Goal: Information Seeking & Learning: Learn about a topic

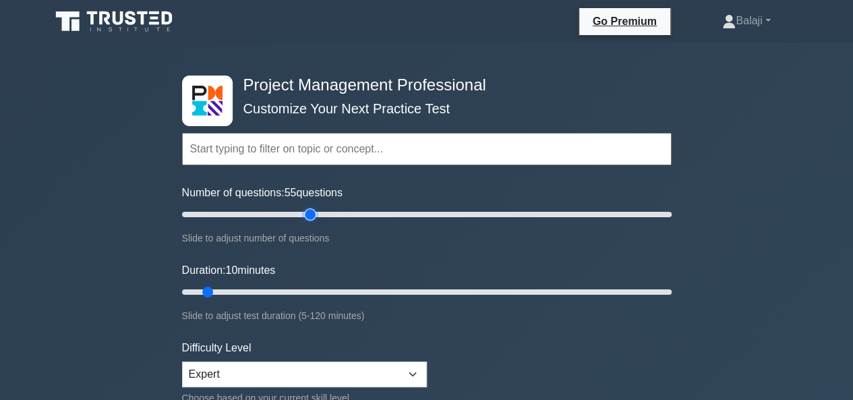
click at [313, 217] on input "Number of questions: 55 questions" at bounding box center [426, 214] width 489 height 16
type input "50"
click at [303, 215] on input "Number of questions: 50 questions" at bounding box center [426, 214] width 489 height 16
click at [338, 292] on input "Duration: 10 minutes" at bounding box center [426, 292] width 489 height 16
click at [356, 292] on input "Duration: 40 minutes" at bounding box center [426, 292] width 489 height 16
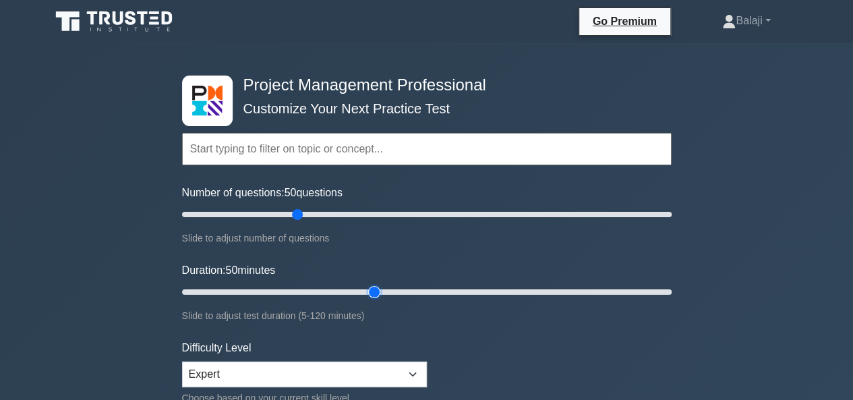
type input "50"
click at [369, 292] on input "Duration: 50 minutes" at bounding box center [426, 292] width 489 height 16
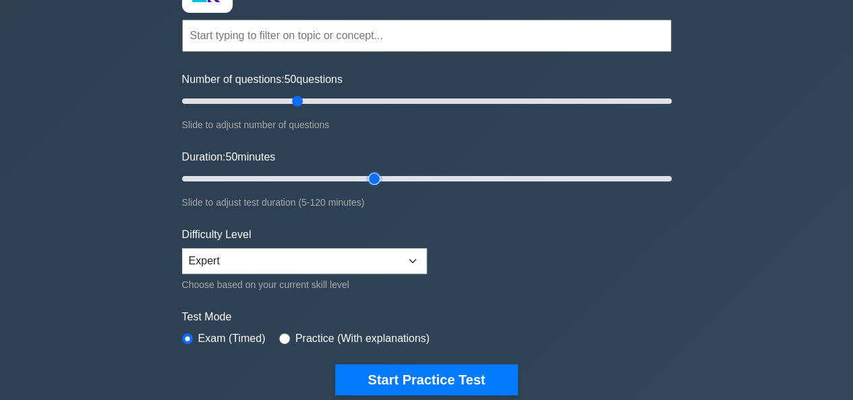
scroll to position [106, 0]
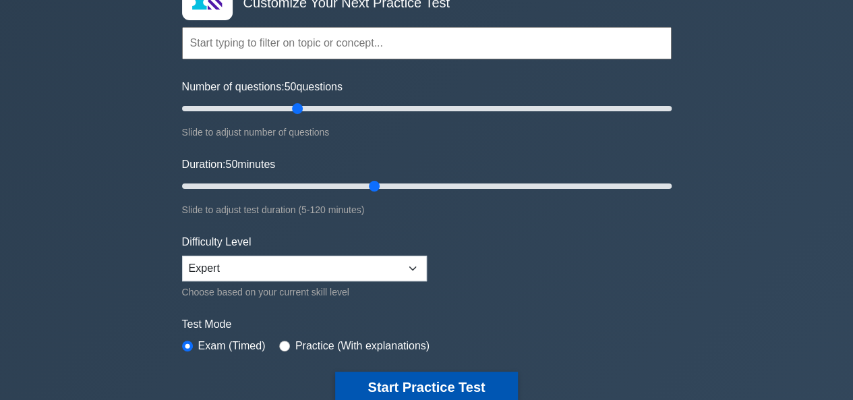
click at [416, 378] on button "Start Practice Test" at bounding box center [426, 386] width 182 height 31
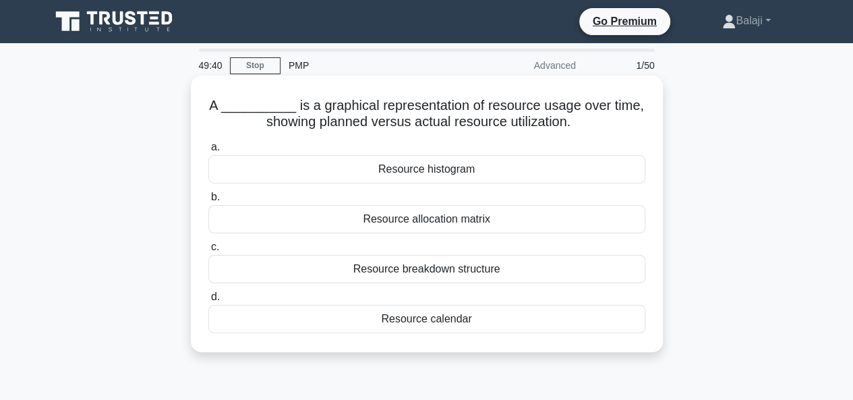
click at [450, 172] on div "Resource histogram" at bounding box center [426, 169] width 437 height 28
click at [208, 152] on input "a. Resource histogram" at bounding box center [208, 147] width 0 height 9
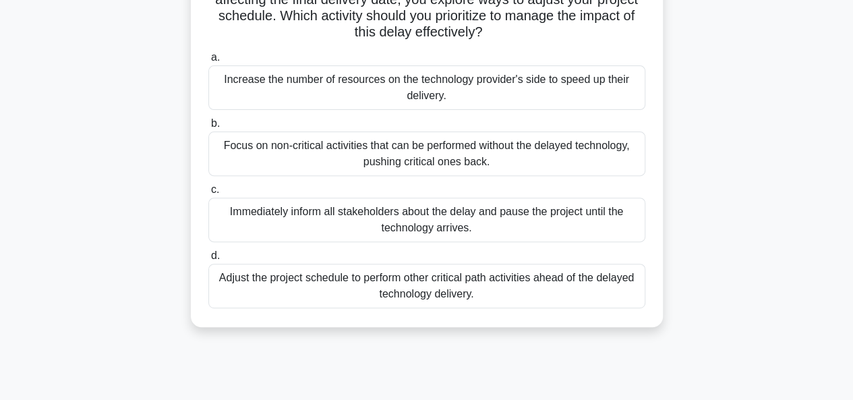
scroll to position [162, 0]
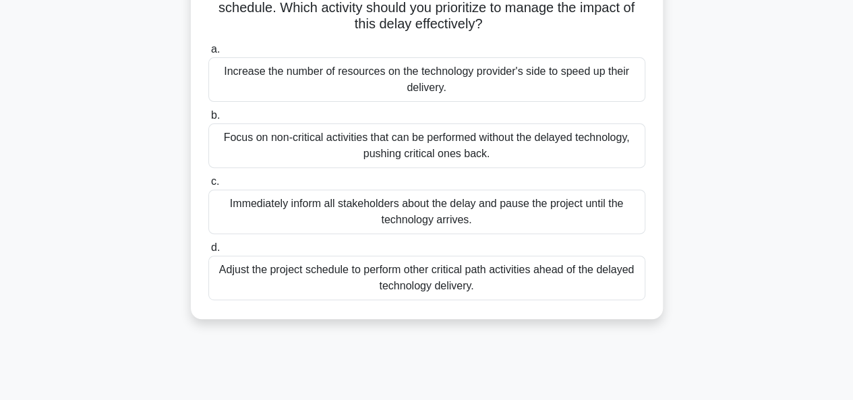
click at [414, 277] on div "Adjust the project schedule to perform other critical path activities ahead of …" at bounding box center [426, 277] width 437 height 44
click at [208, 252] on input "d. Adjust the project schedule to perform other critical path activities ahead …" at bounding box center [208, 247] width 0 height 9
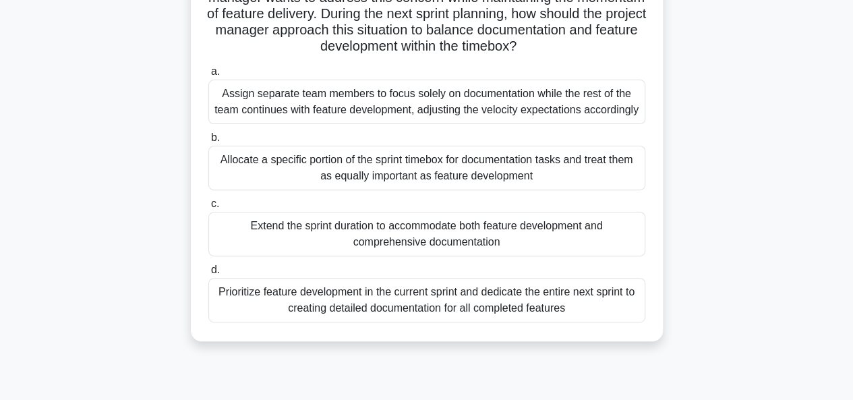
scroll to position [187, 0]
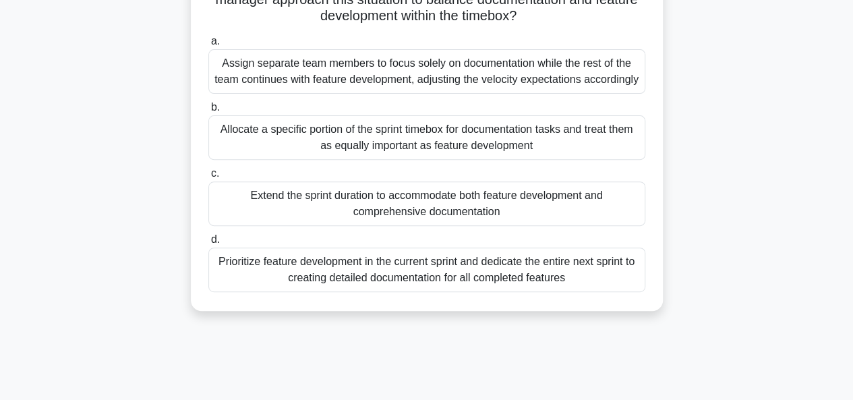
click at [487, 281] on div "Prioritize feature development in the current sprint and dedicate the entire ne…" at bounding box center [426, 269] width 437 height 44
click at [208, 244] on input "d. Prioritize feature development in the current sprint and dedicate the entire…" at bounding box center [208, 239] width 0 height 9
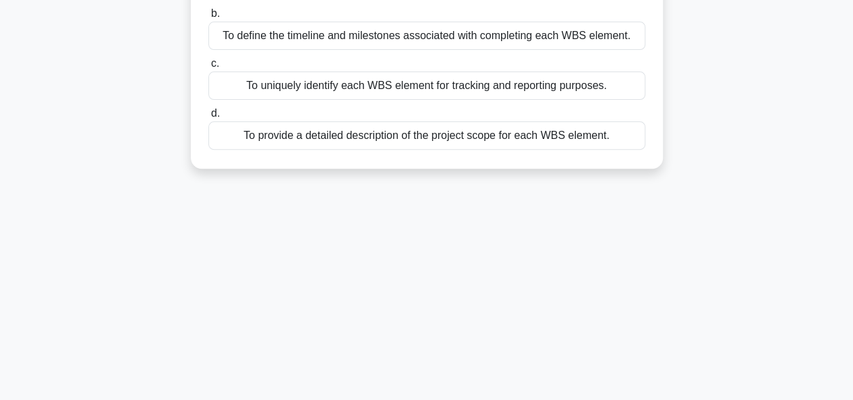
scroll to position [0, 0]
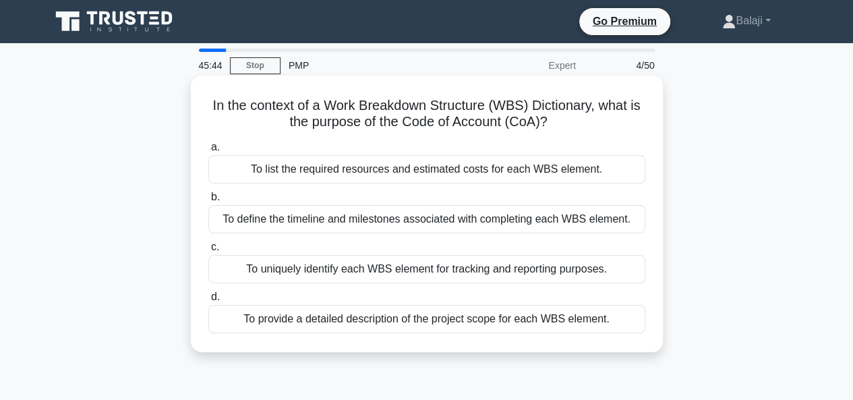
click at [457, 320] on div "To provide a detailed description of the project scope for each WBS element." at bounding box center [426, 319] width 437 height 28
click at [208, 301] on input "d. To provide a detailed description of the project scope for each WBS element." at bounding box center [208, 296] width 0 height 9
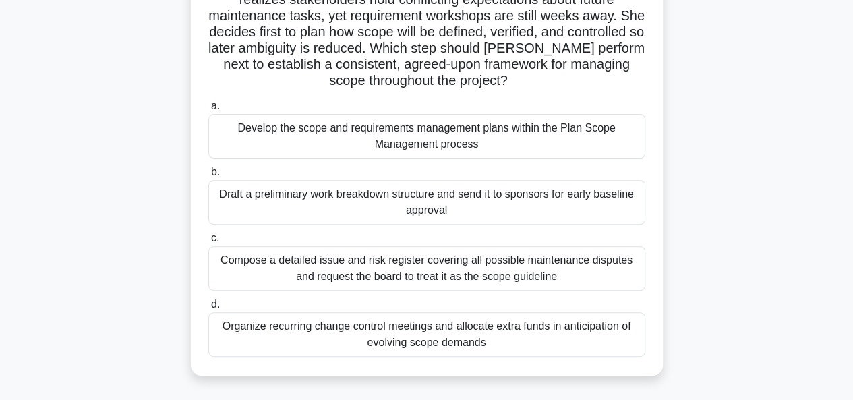
scroll to position [143, 0]
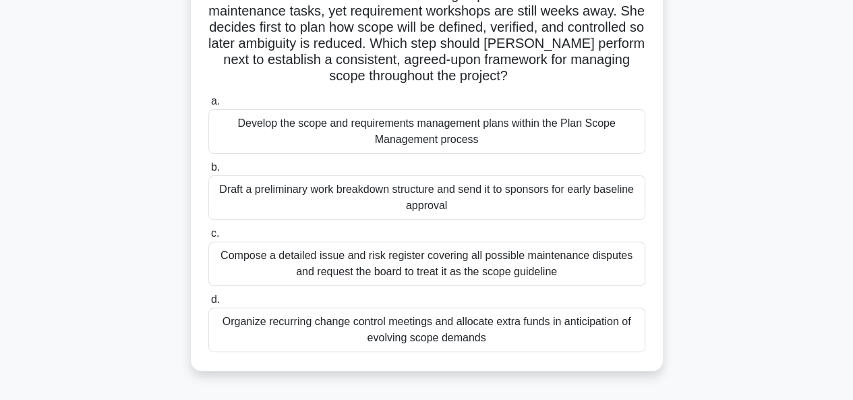
click at [375, 270] on div "Compose a detailed issue and risk register covering all possible maintenance di…" at bounding box center [426, 263] width 437 height 44
click at [208, 238] on input "c. Compose a detailed issue and risk register covering all possible maintenance…" at bounding box center [208, 233] width 0 height 9
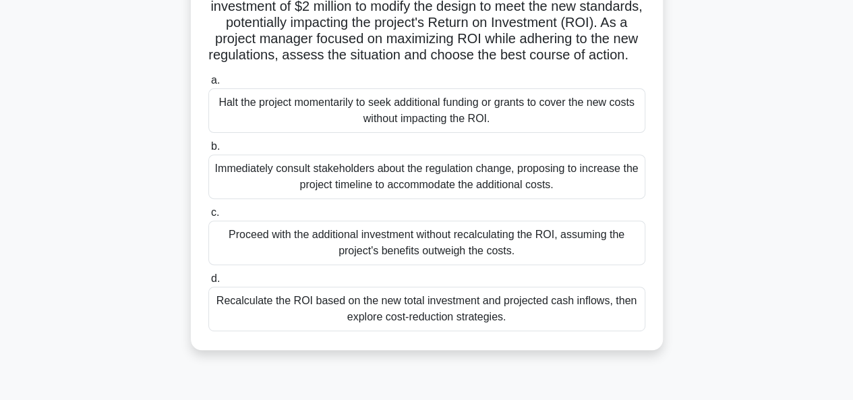
scroll to position [197, 0]
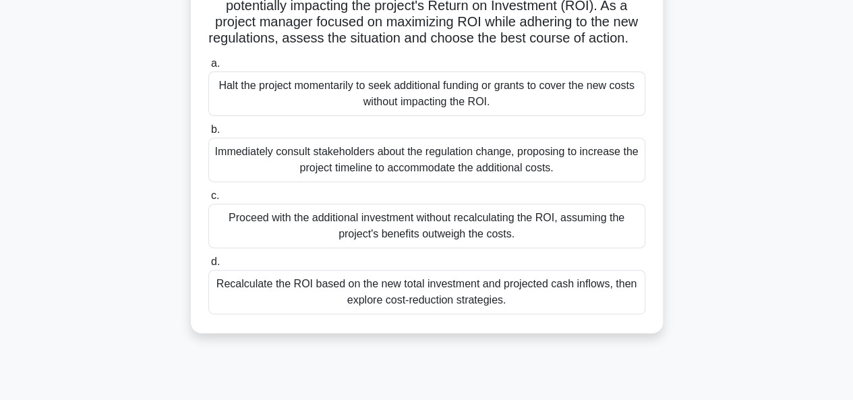
click at [411, 303] on div "Recalculate the ROI based on the new total investment and projected cash inflow…" at bounding box center [426, 292] width 437 height 44
click at [208, 266] on input "d. Recalculate the ROI based on the new total investment and projected cash inf…" at bounding box center [208, 261] width 0 height 9
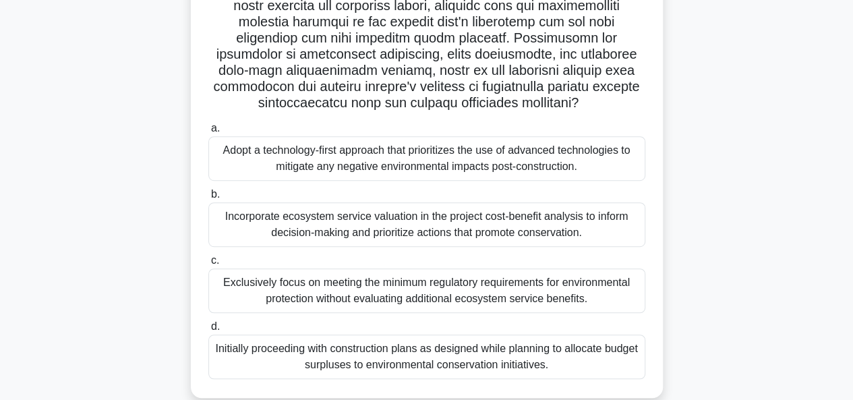
scroll to position [286, 0]
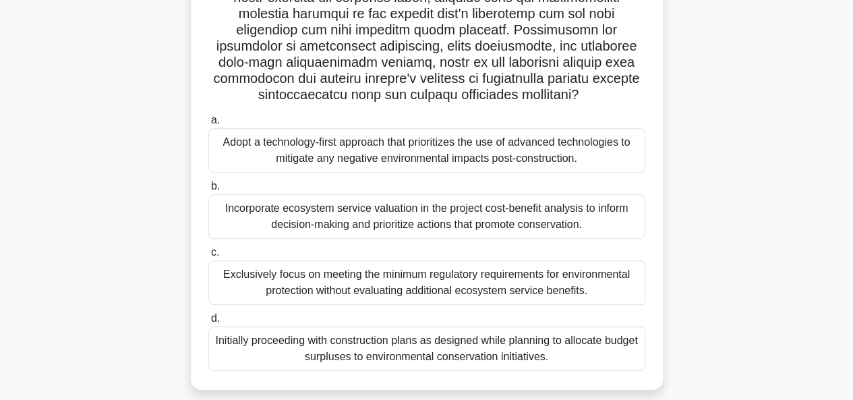
click at [379, 144] on div "Adopt a technology-first approach that prioritizes the use of advanced technolo…" at bounding box center [426, 150] width 437 height 44
click at [208, 125] on input "a. Adopt a technology-first approach that prioritizes the use of advanced techn…" at bounding box center [208, 120] width 0 height 9
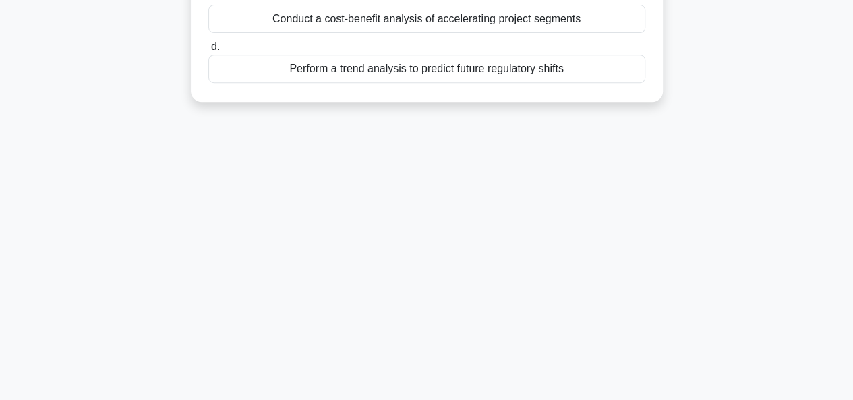
scroll to position [0, 0]
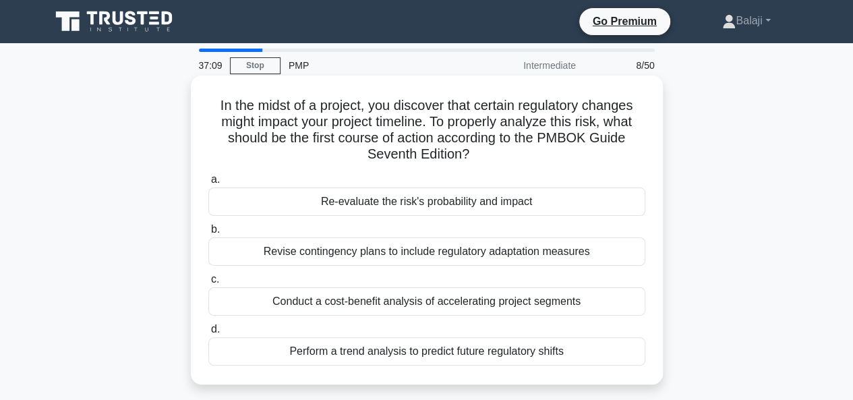
click at [458, 348] on div "Perform a trend analysis to predict future regulatory shifts" at bounding box center [426, 351] width 437 height 28
click at [208, 334] on input "d. Perform a trend analysis to predict future regulatory shifts" at bounding box center [208, 329] width 0 height 9
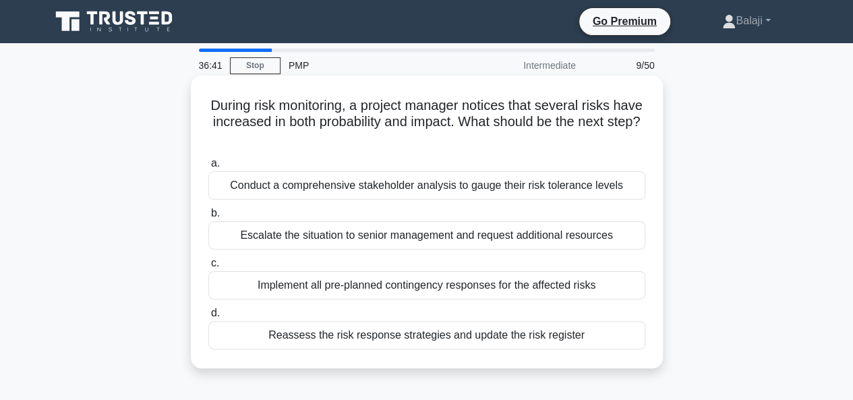
click at [414, 335] on div "Reassess the risk response strategies and update the risk register" at bounding box center [426, 335] width 437 height 28
click at [208, 317] on input "d. Reassess the risk response strategies and update the risk register" at bounding box center [208, 313] width 0 height 9
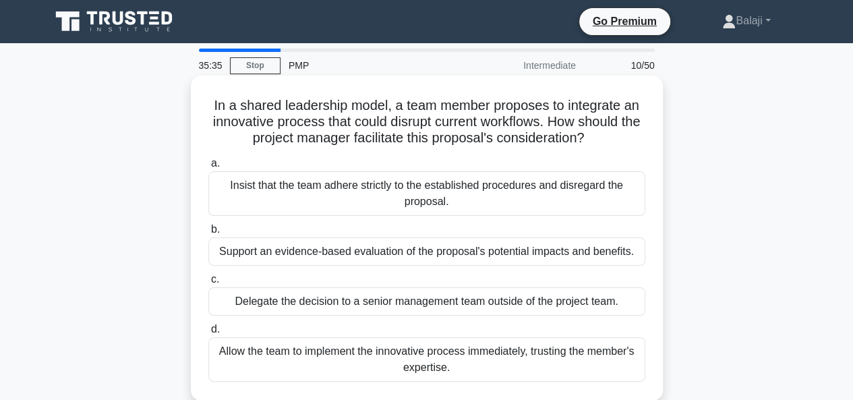
click at [383, 254] on div "Support an evidence-based evaluation of the proposal's potential impacts and be…" at bounding box center [426, 251] width 437 height 28
click at [208, 234] on input "b. Support an evidence-based evaluation of the proposal's potential impacts and…" at bounding box center [208, 229] width 0 height 9
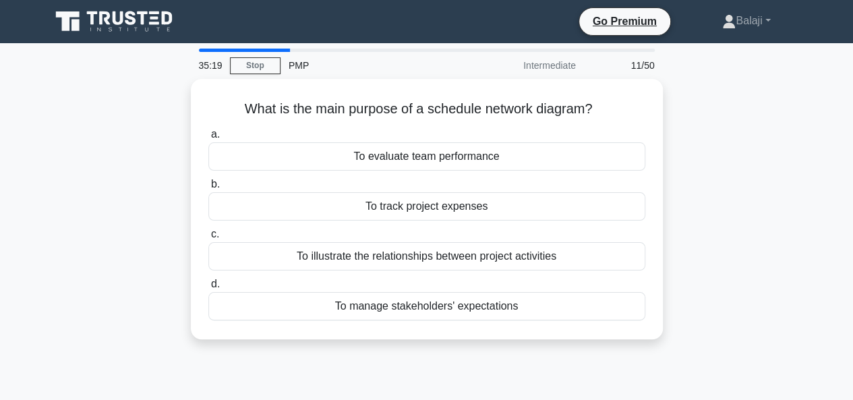
drag, startPoint x: 243, startPoint y: 107, endPoint x: 567, endPoint y: 358, distance: 410.3
click at [567, 358] on div "35:19 Stop PMP Intermediate 11/50 What is the main purpose of a schedule networ…" at bounding box center [426, 386] width 768 height 674
copy div "What is the main purpose of a schedule network diagram? .spinner_0XTQ{transform…"
click at [789, 251] on div "What is the main purpose of a schedule network diagram? .spinner_0XTQ{transform…" at bounding box center [426, 217] width 768 height 276
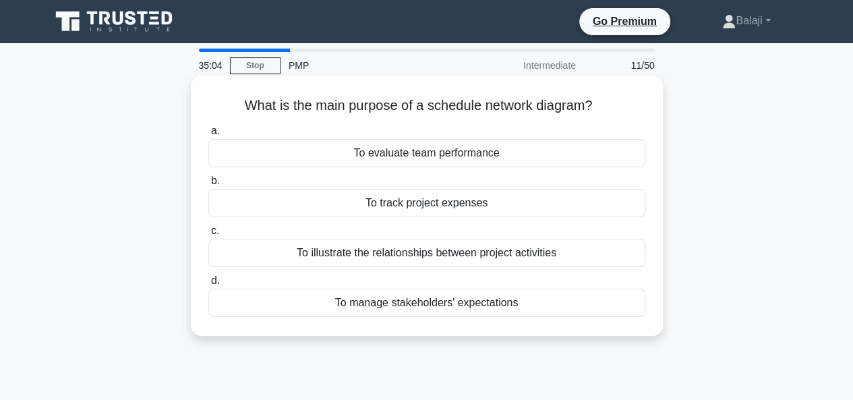
click at [458, 252] on div "To illustrate the relationships between project activities" at bounding box center [426, 253] width 437 height 28
click at [208, 235] on input "c. To illustrate the relationships between project activities" at bounding box center [208, 230] width 0 height 9
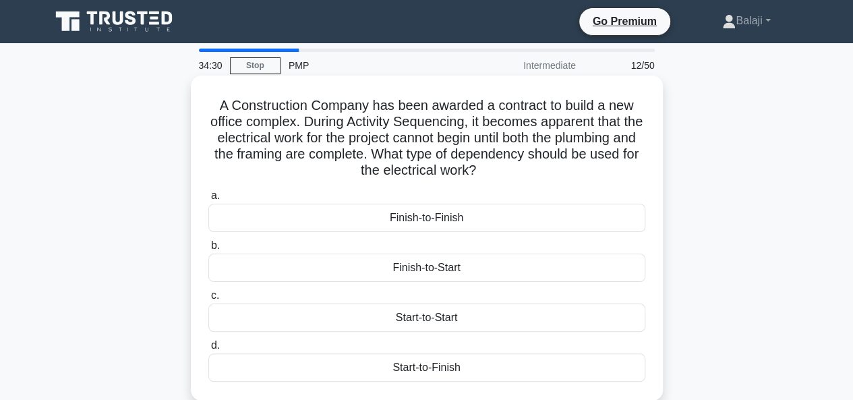
click at [429, 268] on div "Finish-to-Start" at bounding box center [426, 267] width 437 height 28
click at [208, 250] on input "b. Finish-to-Start" at bounding box center [208, 245] width 0 height 9
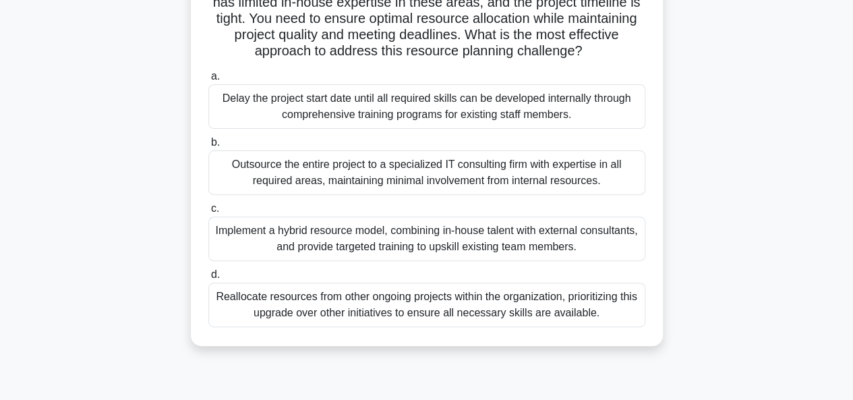
scroll to position [164, 0]
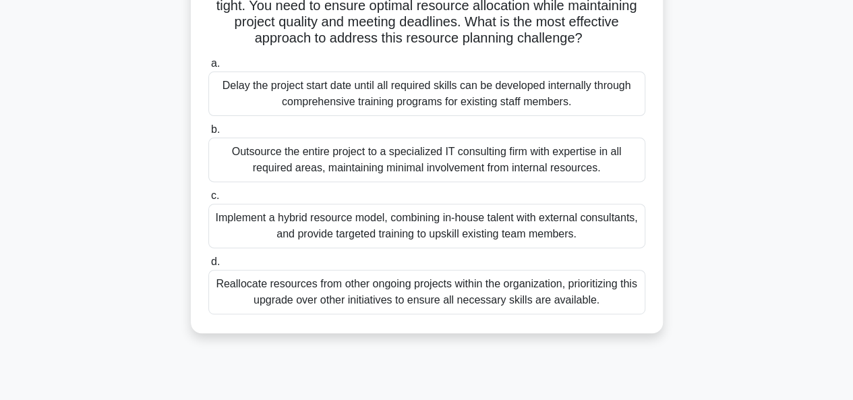
click at [465, 247] on div "Implement a hybrid resource model, combining in-house talent with external cons…" at bounding box center [426, 226] width 437 height 44
click at [208, 200] on input "c. Implement a hybrid resource model, combining in-house talent with external c…" at bounding box center [208, 195] width 0 height 9
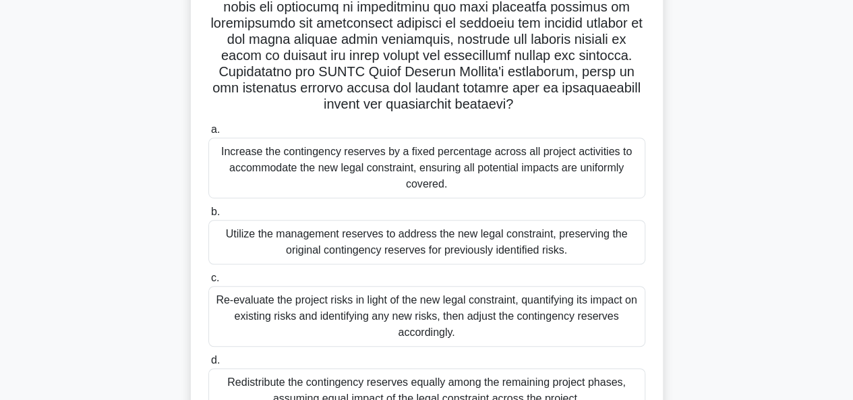
scroll to position [332, 0]
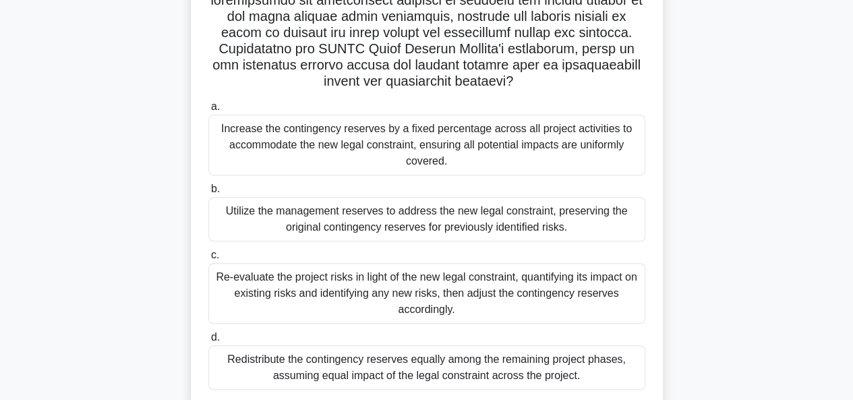
click at [549, 290] on div "Re-evaluate the project risks in light of the new legal constraint, quantifying…" at bounding box center [426, 293] width 437 height 61
click at [208, 259] on input "c. Re-evaluate the project risks in light of the new legal constraint, quantify…" at bounding box center [208, 255] width 0 height 9
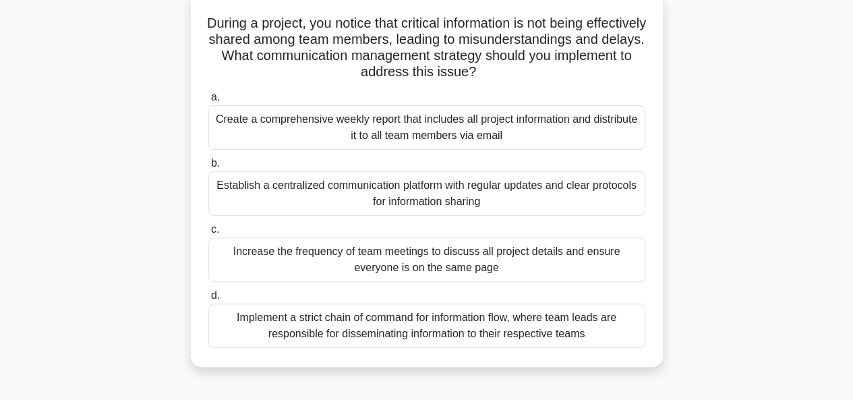
scroll to position [93, 0]
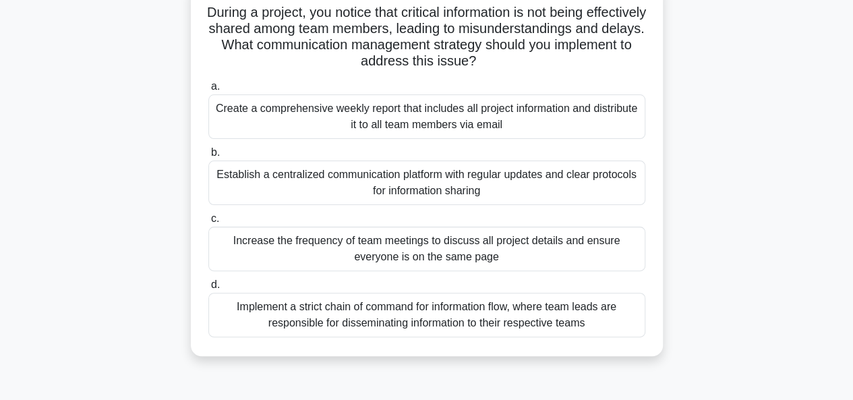
click at [433, 183] on div "Establish a centralized communication platform with regular updates and clear p…" at bounding box center [426, 182] width 437 height 44
click at [208, 157] on input "b. Establish a centralized communication platform with regular updates and clea…" at bounding box center [208, 152] width 0 height 9
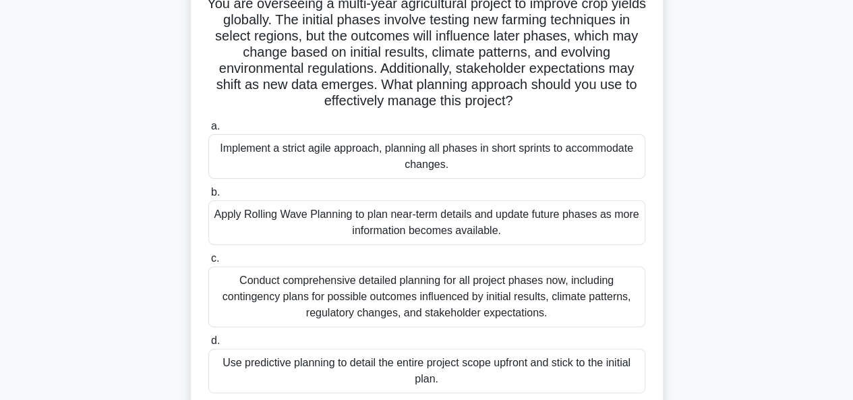
scroll to position [111, 0]
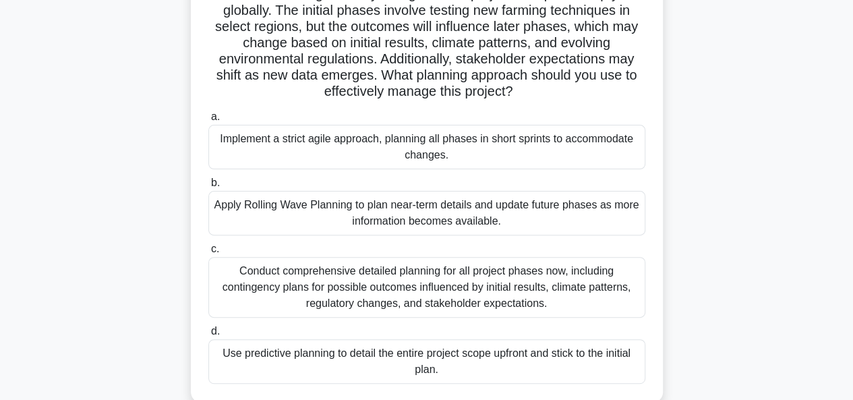
click at [326, 291] on div "Conduct comprehensive detailed planning for all project phases now, including c…" at bounding box center [426, 287] width 437 height 61
click at [208, 253] on input "c. Conduct comprehensive detailed planning for all project phases now, includin…" at bounding box center [208, 249] width 0 height 9
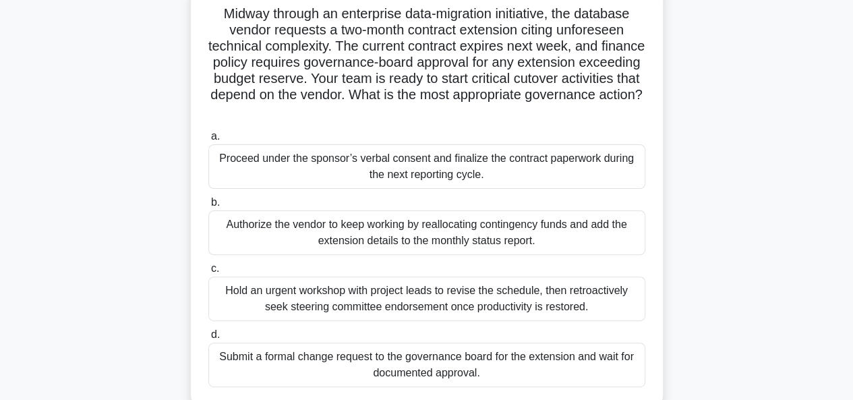
scroll to position [96, 0]
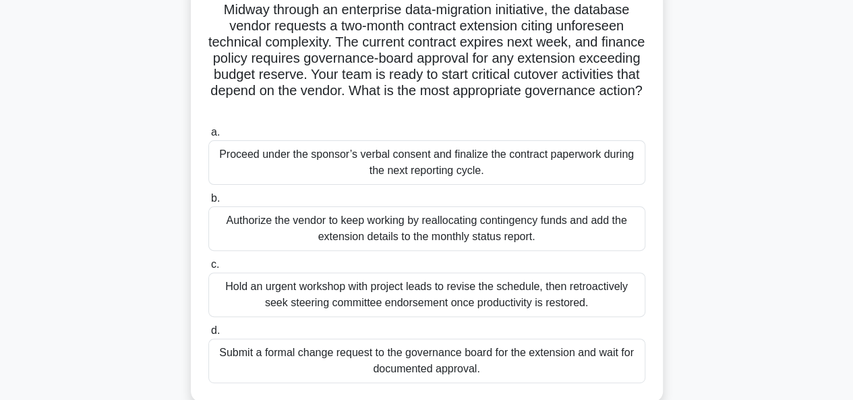
click at [342, 362] on div "Submit a formal change request to the governance board for the extension and wa…" at bounding box center [426, 360] width 437 height 44
click at [208, 335] on input "d. Submit a formal change request to the governance board for the extension and…" at bounding box center [208, 330] width 0 height 9
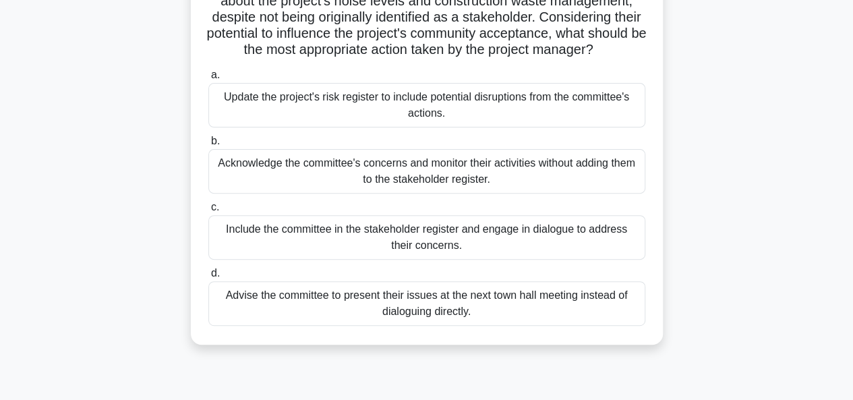
scroll to position [145, 0]
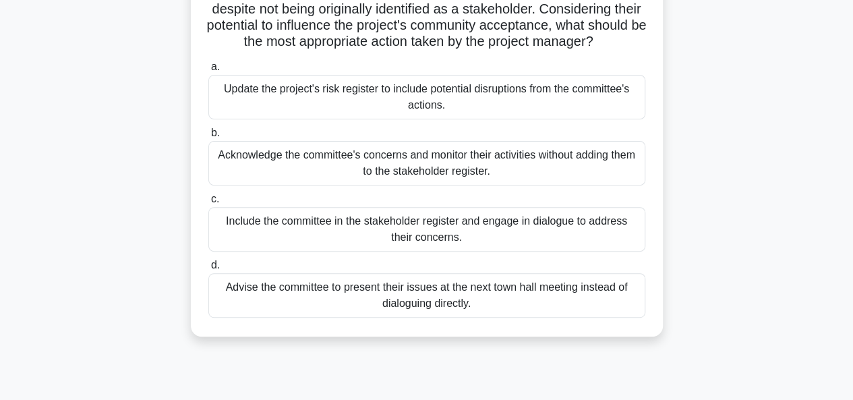
click at [375, 109] on div "Update the project's risk register to include potential disruptions from the co…" at bounding box center [426, 97] width 437 height 44
click at [208, 71] on input "a. Update the project's risk register to include potential disruptions from the…" at bounding box center [208, 67] width 0 height 9
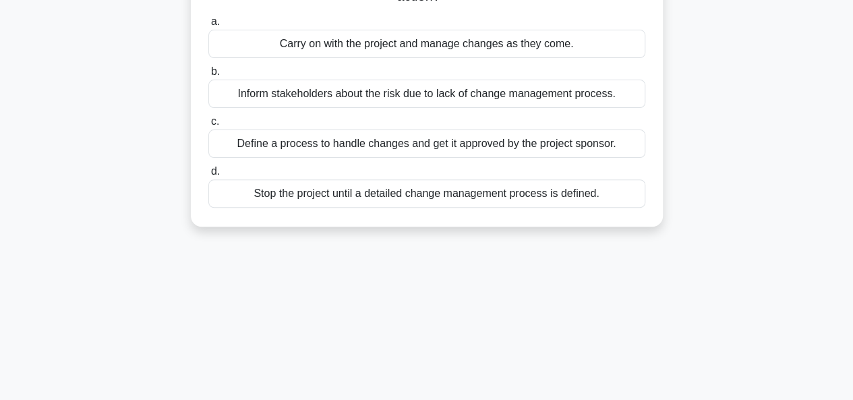
scroll to position [0, 0]
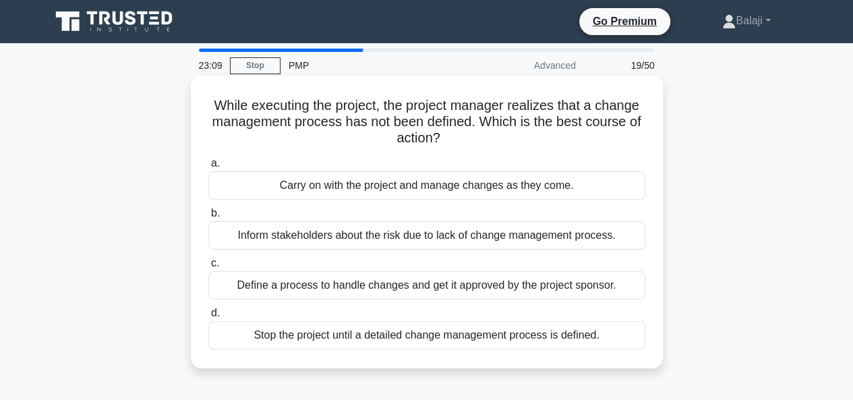
click at [426, 239] on div "Inform stakeholders about the risk due to lack of change management process." at bounding box center [426, 235] width 437 height 28
click at [208, 218] on input "b. Inform stakeholders about the risk due to lack of change management process." at bounding box center [208, 213] width 0 height 9
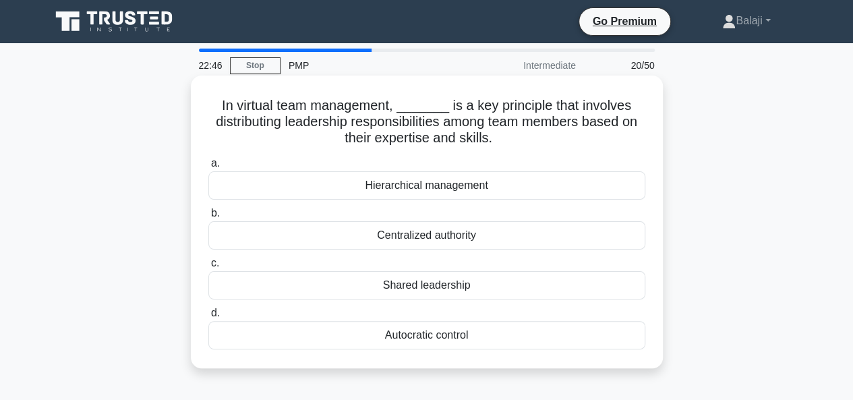
drag, startPoint x: 224, startPoint y: 104, endPoint x: 535, endPoint y: 335, distance: 387.4
click at [535, 335] on div "In virtual team management, _______ is a key principle that involves distributi…" at bounding box center [426, 222] width 461 height 282
copy div "In virtual team management, _______ is a key principle that involves distributi…"
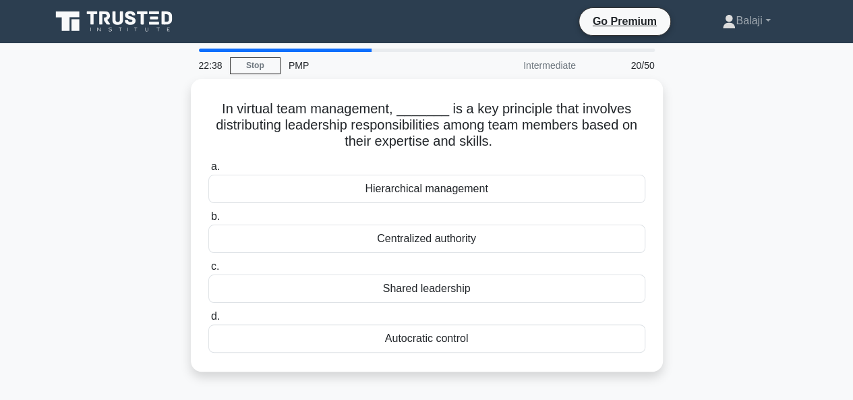
click at [806, 169] on div "In virtual team management, _______ is a key principle that involves distributi…" at bounding box center [426, 233] width 768 height 309
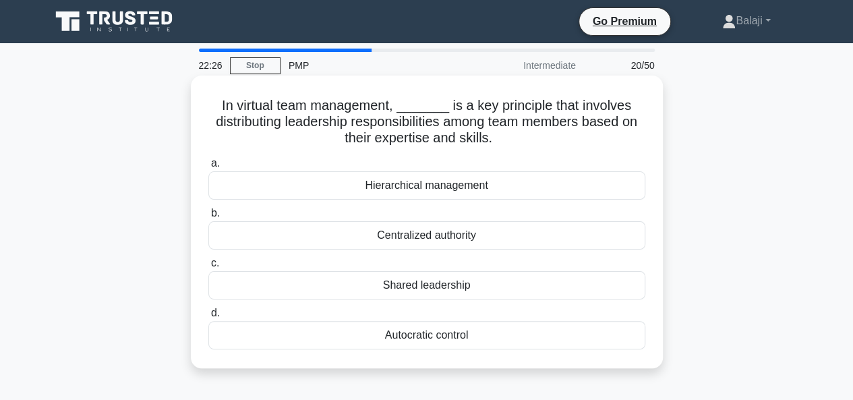
click at [414, 282] on div "Shared leadership" at bounding box center [426, 285] width 437 height 28
click at [208, 268] on input "c. Shared leadership" at bounding box center [208, 263] width 0 height 9
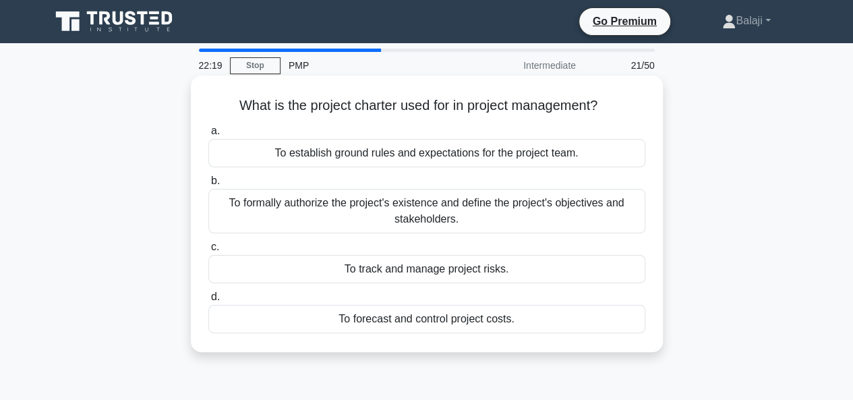
click at [413, 214] on div "To formally authorize the project's existence and define the project's objectiv…" at bounding box center [426, 211] width 437 height 44
click at [208, 185] on input "b. To formally authorize the project's existence and define the project's objec…" at bounding box center [208, 181] width 0 height 9
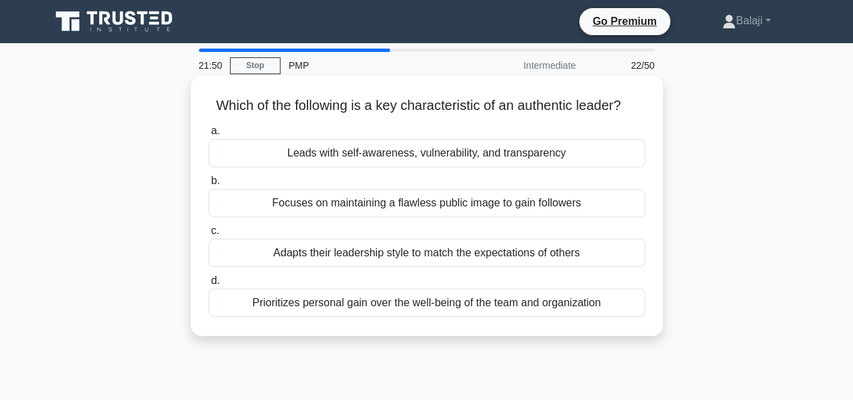
click at [414, 154] on div "Leads with self-awareness, vulnerability, and transparency" at bounding box center [426, 153] width 437 height 28
click at [208, 135] on input "a. Leads with self-awareness, vulnerability, and transparency" at bounding box center [208, 131] width 0 height 9
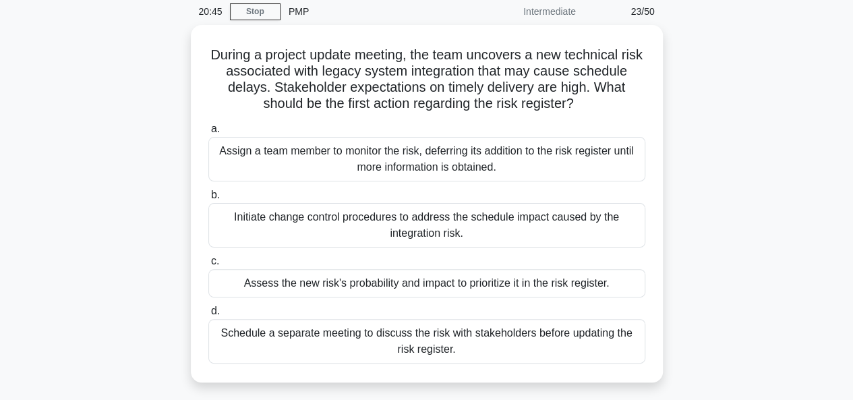
scroll to position [55, 0]
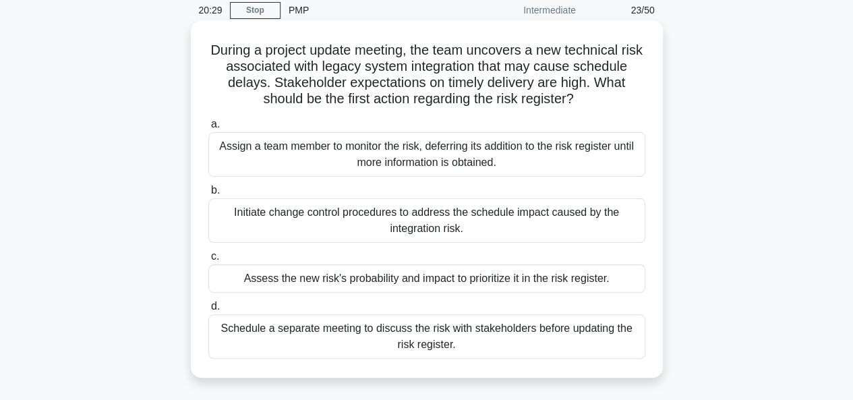
click at [383, 281] on div "Assess the new risk's probability and impact to prioritize it in the risk regis…" at bounding box center [426, 278] width 437 height 28
click at [208, 261] on input "c. Assess the new risk's probability and impact to prioritize it in the risk re…" at bounding box center [208, 256] width 0 height 9
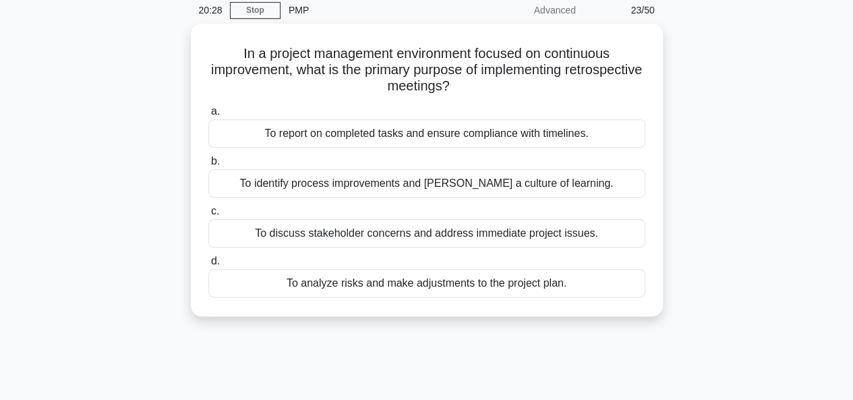
scroll to position [0, 0]
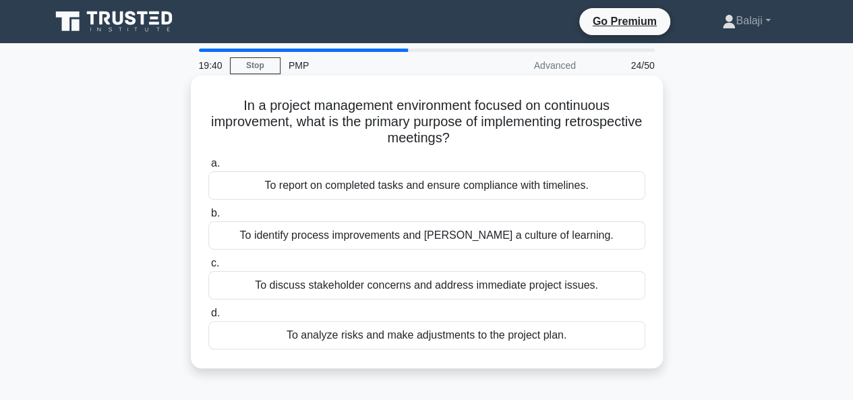
click at [415, 286] on div "To discuss stakeholder concerns and address immediate project issues." at bounding box center [426, 285] width 437 height 28
click at [208, 268] on input "c. To discuss stakeholder concerns and address immediate project issues." at bounding box center [208, 263] width 0 height 9
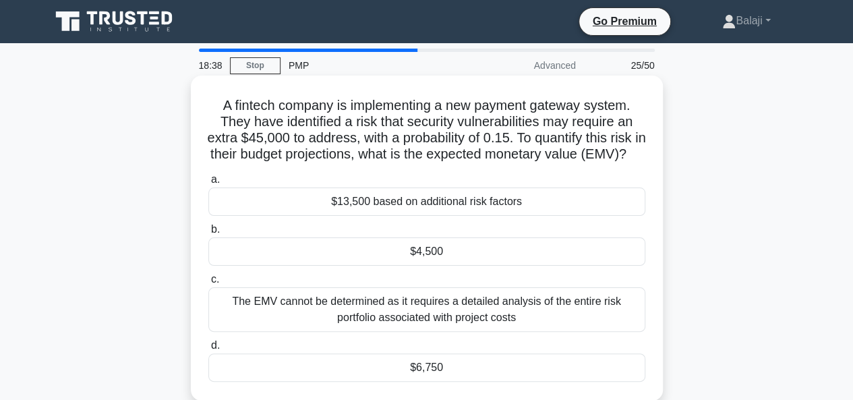
click at [434, 331] on div "The EMV cannot be determined as it requires a detailed analysis of the entire r…" at bounding box center [426, 309] width 437 height 44
click at [208, 284] on input "c. The EMV cannot be determined as it requires a detailed analysis of the entir…" at bounding box center [208, 279] width 0 height 9
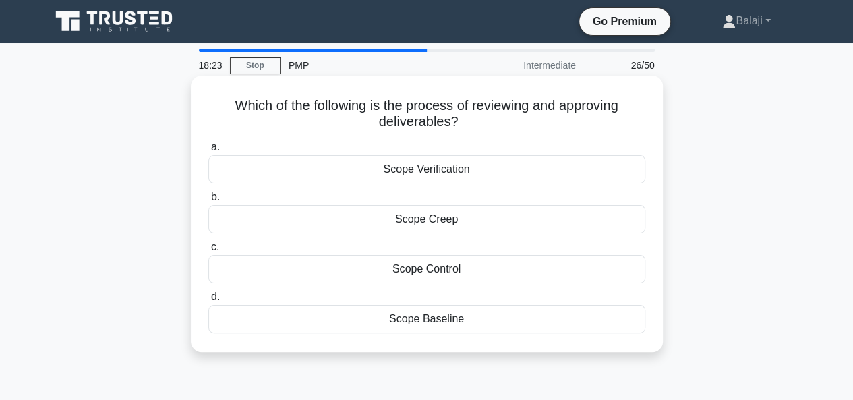
click at [444, 173] on div "Scope Verification" at bounding box center [426, 169] width 437 height 28
click at [208, 152] on input "a. Scope Verification" at bounding box center [208, 147] width 0 height 9
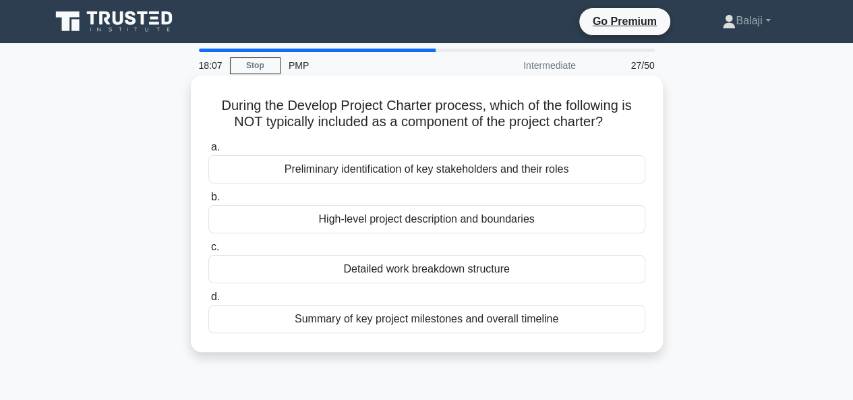
click at [409, 274] on div "Detailed work breakdown structure" at bounding box center [426, 269] width 437 height 28
click at [208, 251] on input "c. Detailed work breakdown structure" at bounding box center [208, 247] width 0 height 9
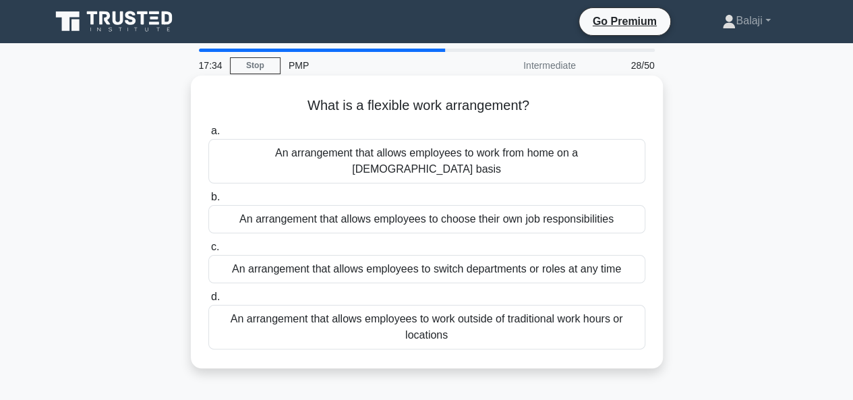
drag, startPoint x: 305, startPoint y: 106, endPoint x: 563, endPoint y: 334, distance: 344.8
click at [563, 334] on div "What is a flexible work arrangement? .spinner_0XTQ{transform-origin:center;anim…" at bounding box center [426, 222] width 461 height 282
copy div "What is a flexible work arrangement? .spinner_0XTQ{transform-origin:center;anim…"
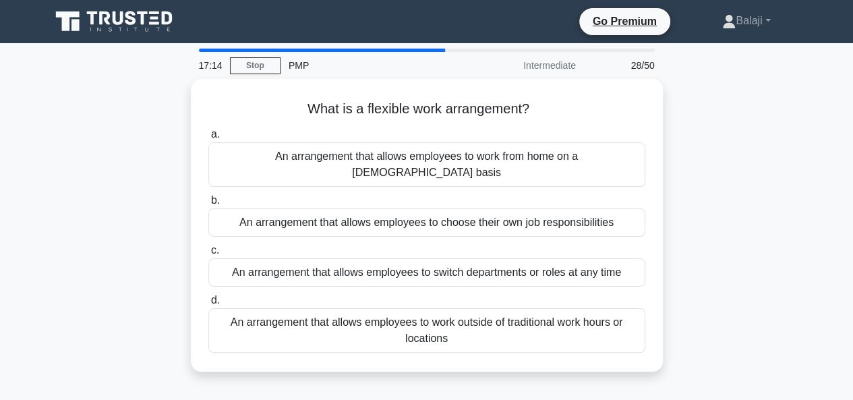
click at [708, 252] on div "What is a flexible work arrangement? .spinner_0XTQ{transform-origin:center;anim…" at bounding box center [426, 233] width 768 height 309
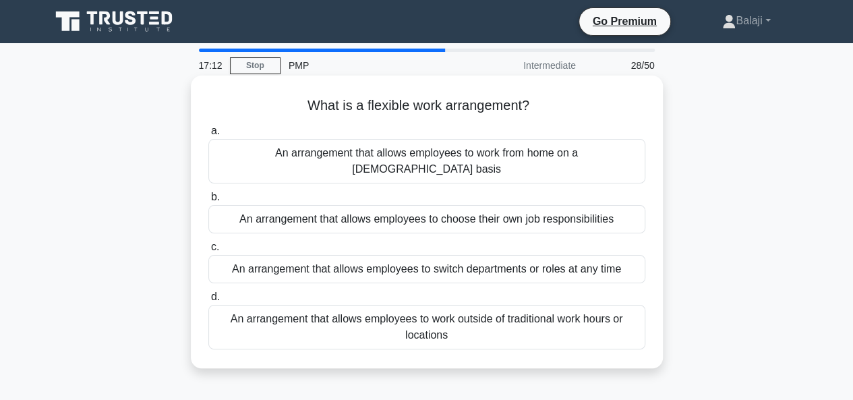
click at [411, 315] on div "An arrangement that allows employees to work outside of traditional work hours …" at bounding box center [426, 327] width 437 height 44
click at [208, 301] on input "d. An arrangement that allows employees to work outside of traditional work hou…" at bounding box center [208, 296] width 0 height 9
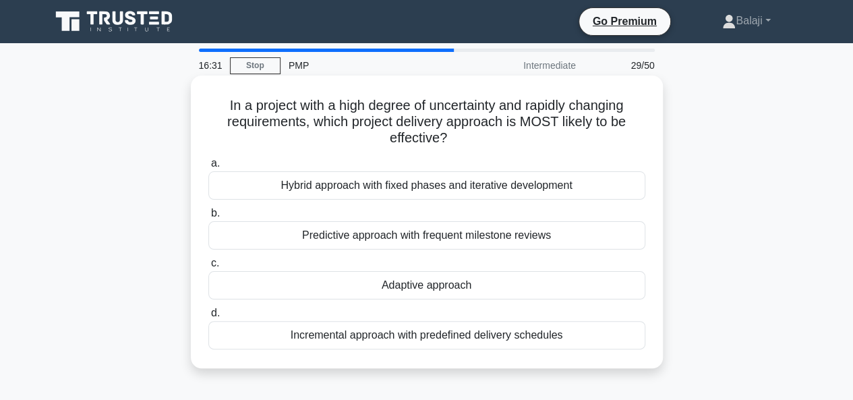
click at [399, 234] on div "Predictive approach with frequent milestone reviews" at bounding box center [426, 235] width 437 height 28
click at [208, 218] on input "b. Predictive approach with frequent milestone reviews" at bounding box center [208, 213] width 0 height 9
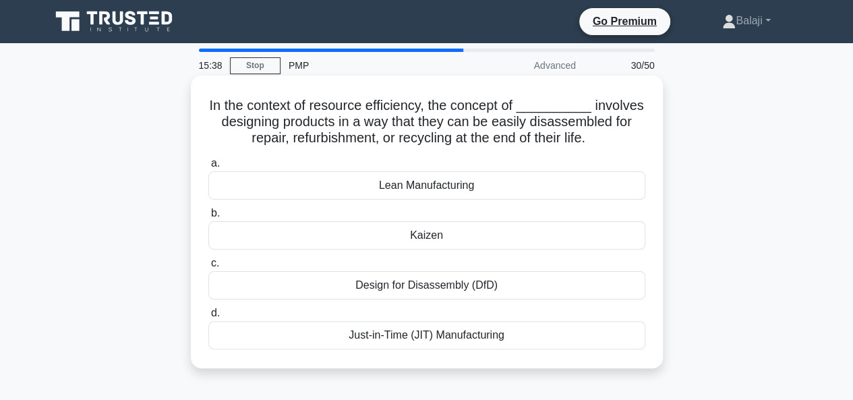
click at [442, 284] on div "Design for Disassembly (DfD)" at bounding box center [426, 285] width 437 height 28
click at [208, 268] on input "c. Design for Disassembly (DfD)" at bounding box center [208, 263] width 0 height 9
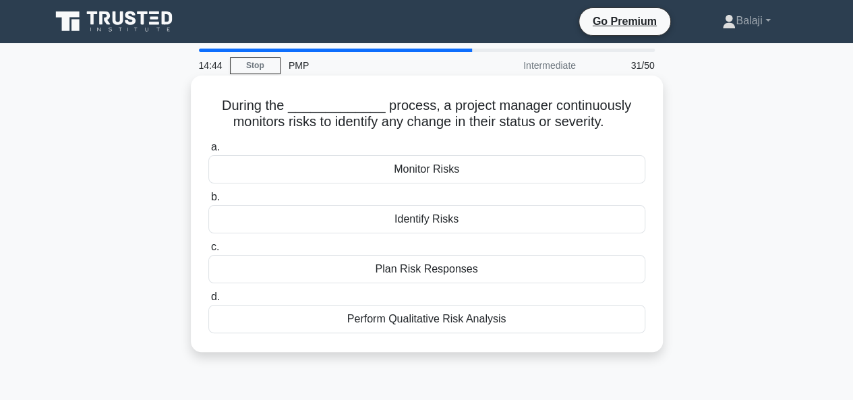
click at [435, 319] on div "Perform Qualitative Risk Analysis" at bounding box center [426, 319] width 437 height 28
click at [208, 301] on input "d. Perform Qualitative Risk Analysis" at bounding box center [208, 296] width 0 height 9
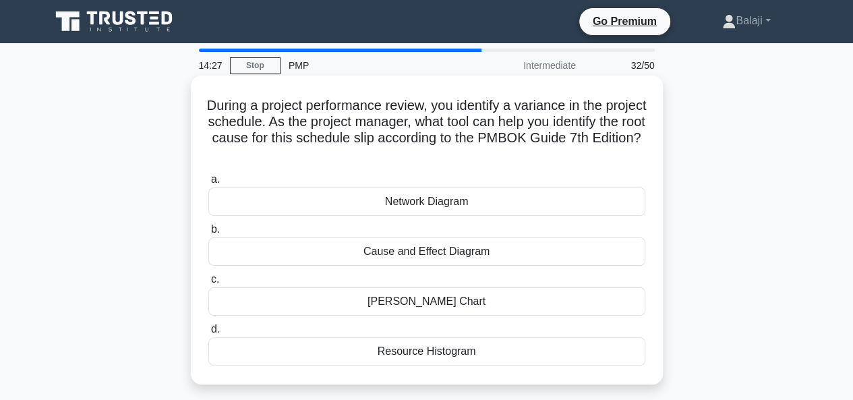
click at [403, 252] on div "Cause and Effect Diagram" at bounding box center [426, 251] width 437 height 28
click at [208, 234] on input "b. Cause and Effect Diagram" at bounding box center [208, 229] width 0 height 9
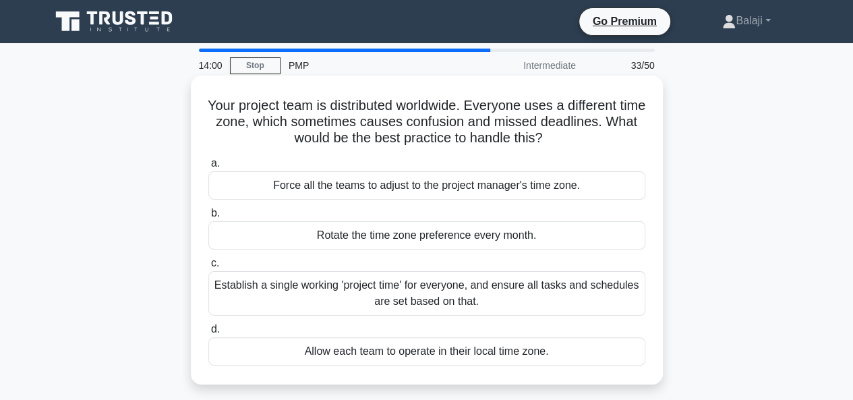
click at [396, 295] on div "Establish a single working 'project time' for everyone, and ensure all tasks an…" at bounding box center [426, 293] width 437 height 44
click at [208, 268] on input "c. Establish a single working 'project time' for everyone, and ensure all tasks…" at bounding box center [208, 263] width 0 height 9
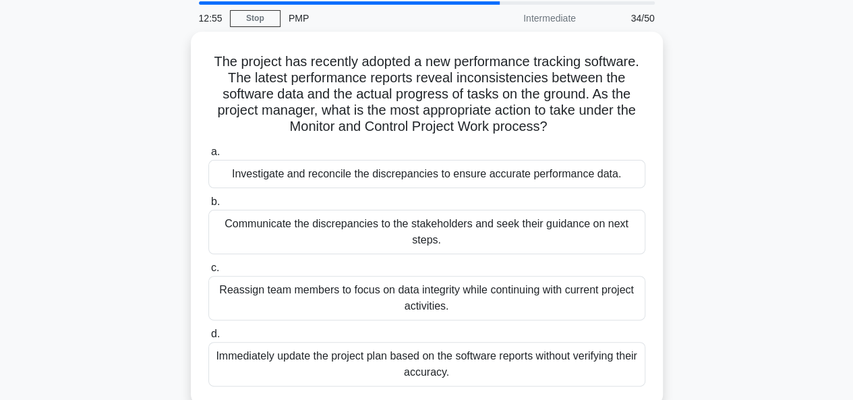
scroll to position [53, 0]
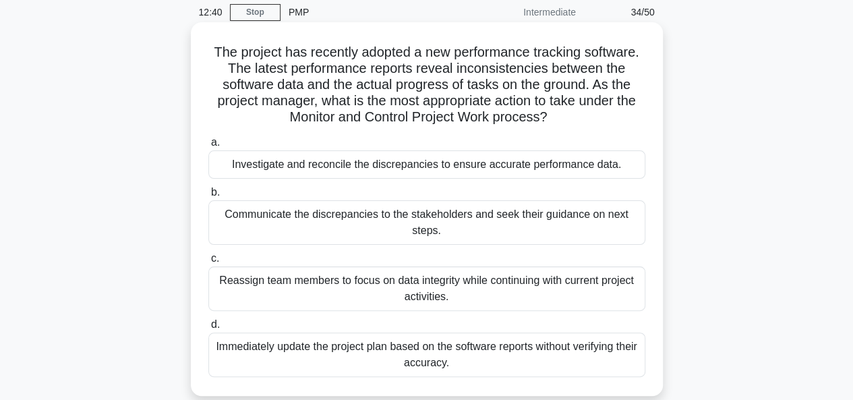
click at [436, 168] on div "Investigate and reconcile the discrepancies to ensure accurate performance data." at bounding box center [426, 164] width 437 height 28
click at [208, 147] on input "a. Investigate and reconcile the discrepancies to ensure accurate performance d…" at bounding box center [208, 142] width 0 height 9
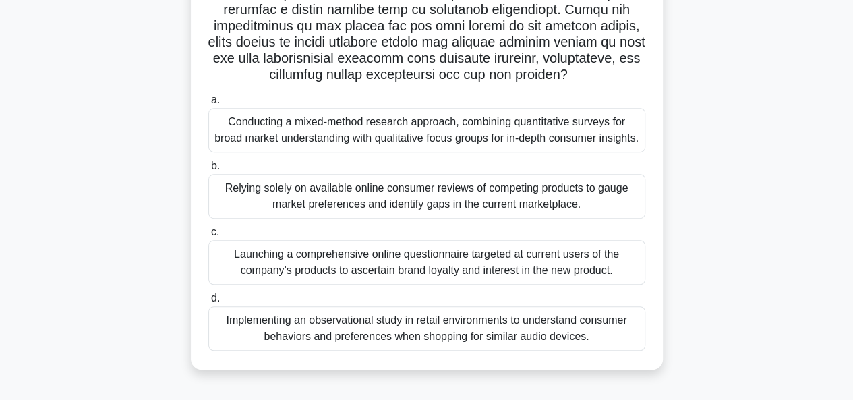
scroll to position [295, 0]
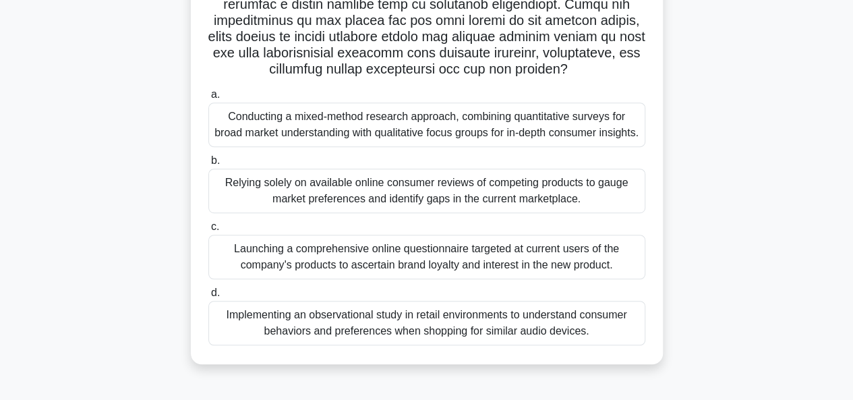
click at [457, 279] on div "Launching a comprehensive online questionnaire targeted at current users of the…" at bounding box center [426, 257] width 437 height 44
click at [208, 231] on input "c. Launching a comprehensive online questionnaire targeted at current users of …" at bounding box center [208, 226] width 0 height 9
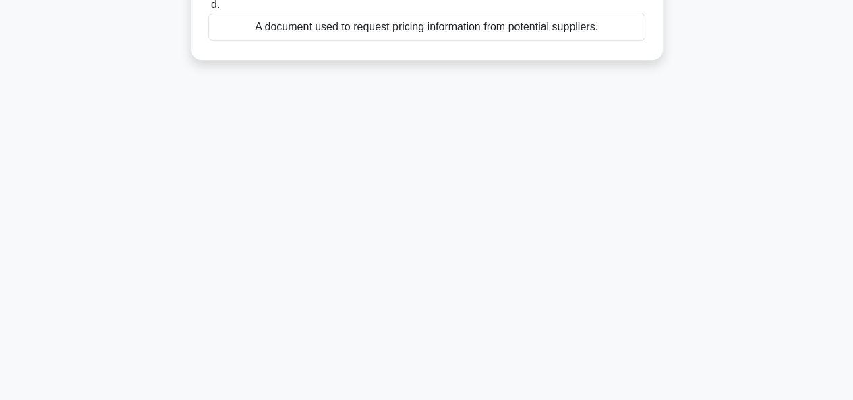
scroll to position [0, 0]
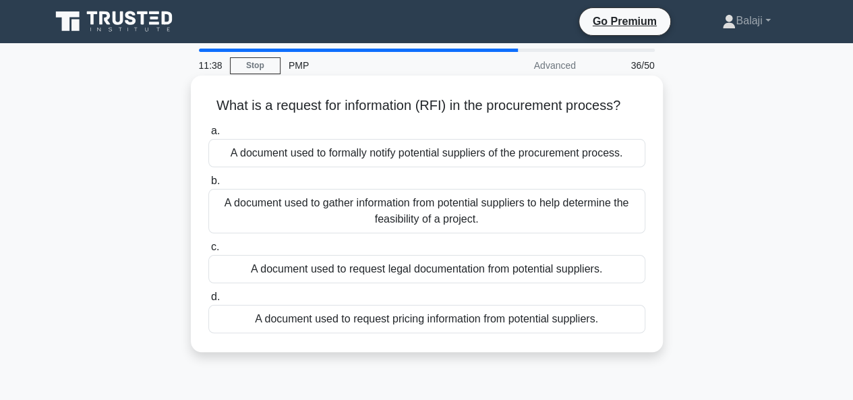
click at [431, 214] on div "A document used to gather information from potential suppliers to help determin…" at bounding box center [426, 211] width 437 height 44
click at [208, 185] on input "b. A document used to gather information from potential suppliers to help deter…" at bounding box center [208, 181] width 0 height 9
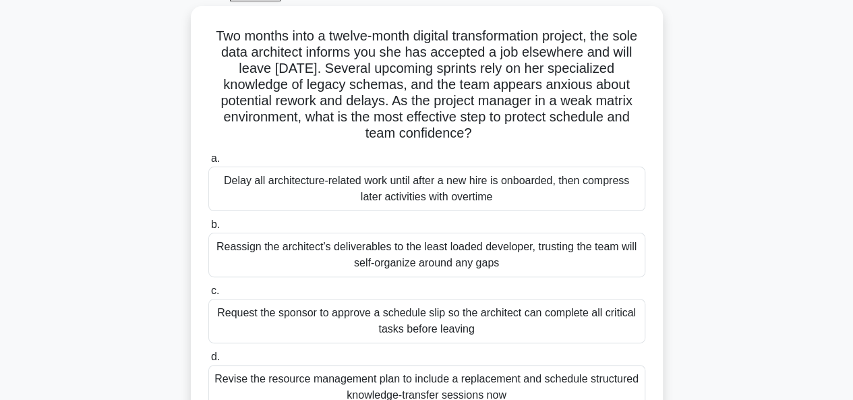
scroll to position [91, 0]
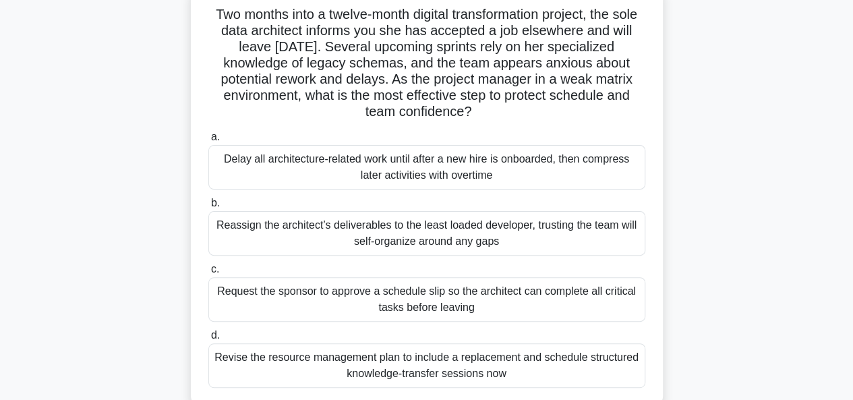
click at [435, 168] on div "Delay all architecture-related work until after a new hire is onboarded, then c…" at bounding box center [426, 167] width 437 height 44
click at [208, 142] on input "a. Delay all architecture-related work until after a new hire is onboarded, the…" at bounding box center [208, 137] width 0 height 9
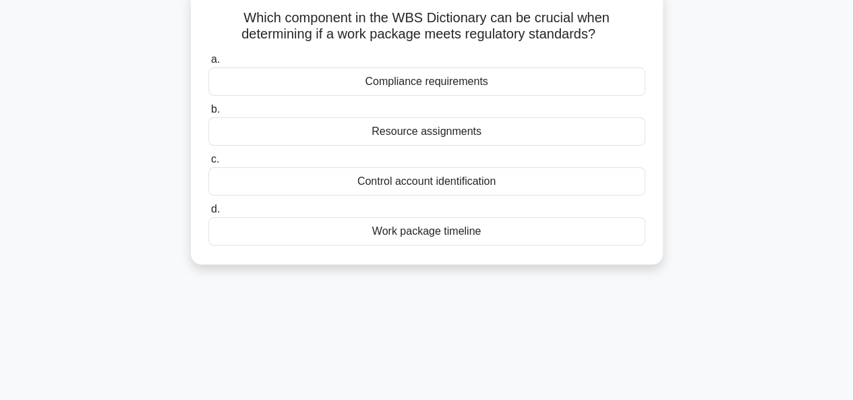
scroll to position [0, 0]
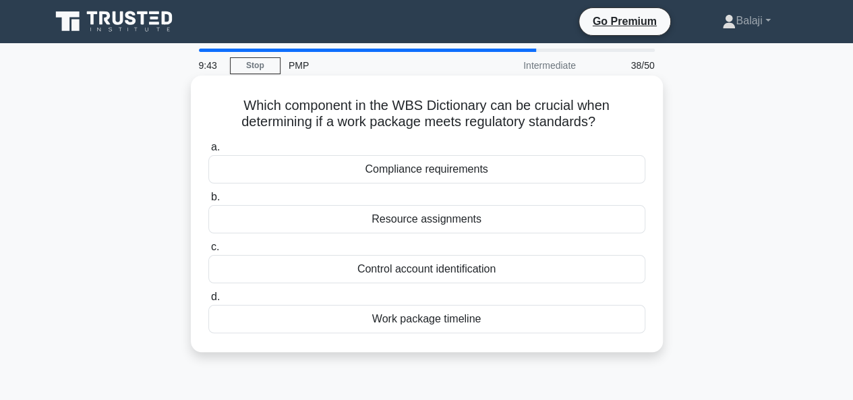
click at [416, 267] on div "Control account identification" at bounding box center [426, 269] width 437 height 28
click at [208, 251] on input "c. Control account identification" at bounding box center [208, 247] width 0 height 9
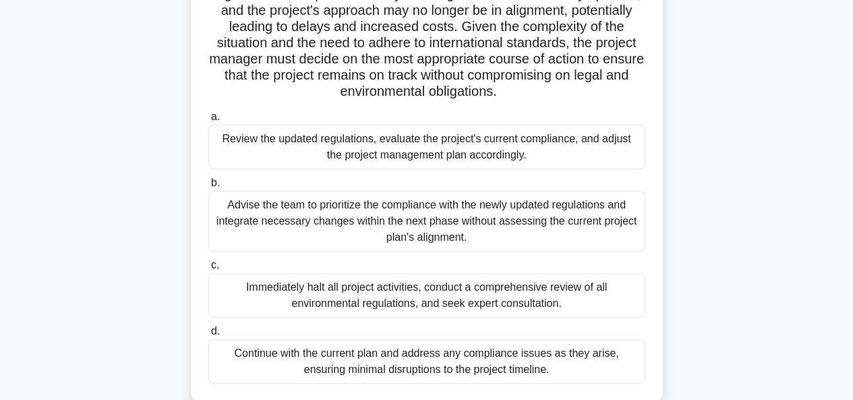
scroll to position [164, 0]
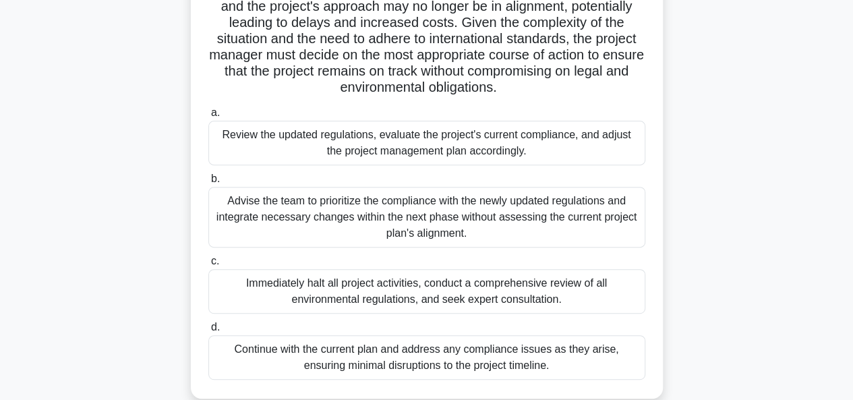
click at [388, 149] on div "Review the updated regulations, evaluate the project's current compliance, and …" at bounding box center [426, 143] width 437 height 44
click at [208, 117] on input "a. Review the updated regulations, evaluate the project's current compliance, a…" at bounding box center [208, 113] width 0 height 9
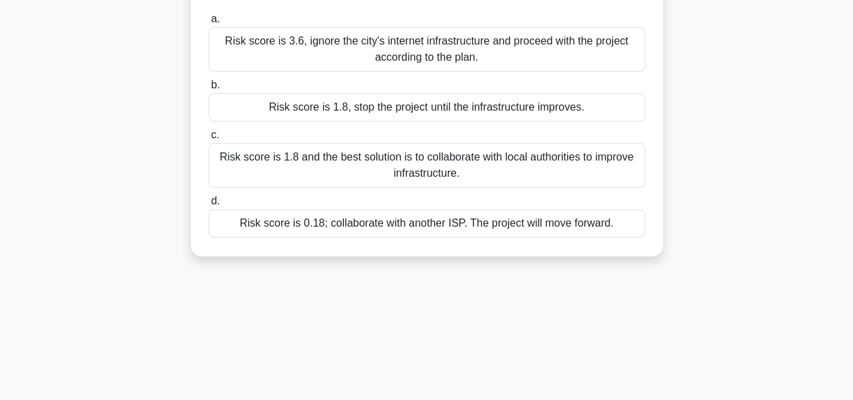
scroll to position [0, 0]
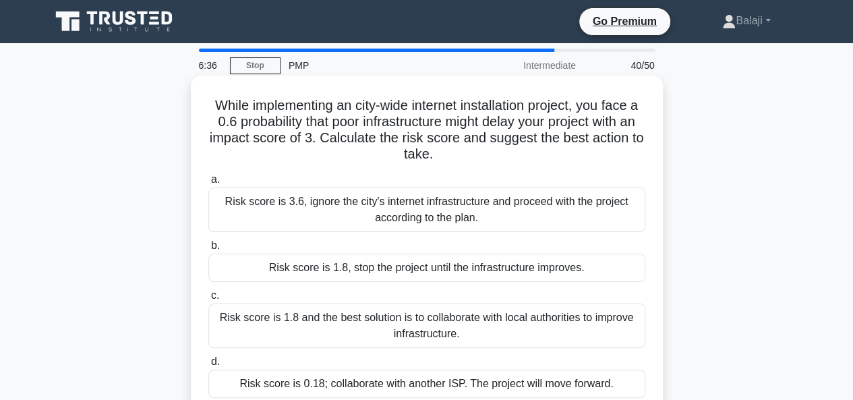
click at [416, 323] on div "Risk score is 1.8 and the best solution is to collaborate with local authoritie…" at bounding box center [426, 325] width 437 height 44
click at [208, 300] on input "c. Risk score is 1.8 and the best solution is to collaborate with local authori…" at bounding box center [208, 295] width 0 height 9
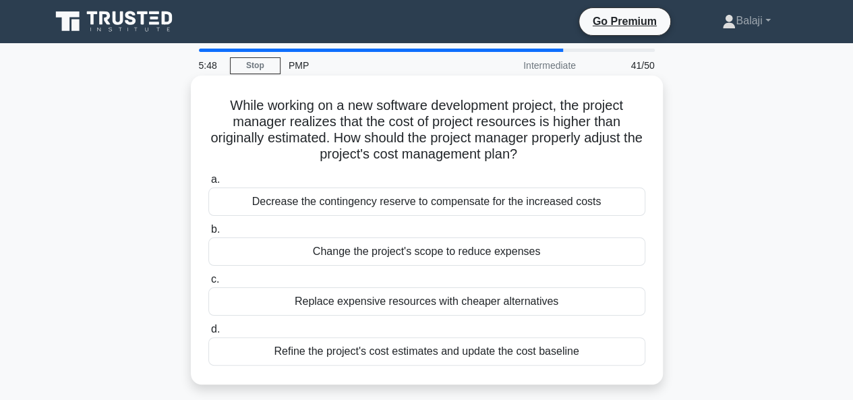
click at [402, 352] on div "Refine the project's cost estimates and update the cost baseline" at bounding box center [426, 351] width 437 height 28
click at [208, 334] on input "d. Refine the project's cost estimates and update the cost baseline" at bounding box center [208, 329] width 0 height 9
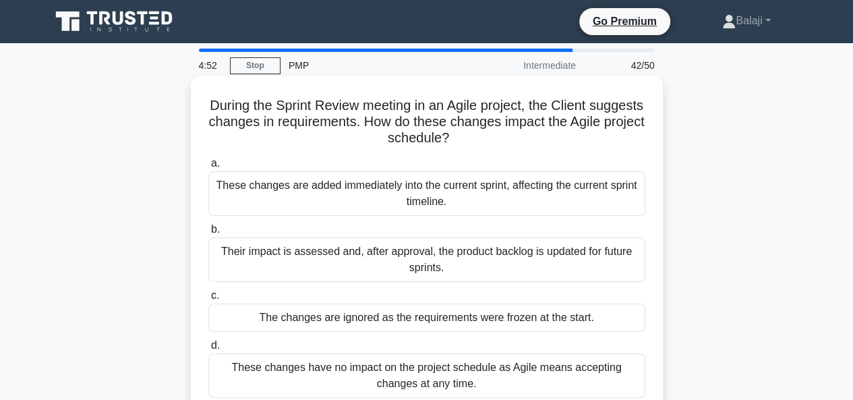
click at [431, 255] on div "Their impact is assessed and, after approval, the product backlog is updated fo…" at bounding box center [426, 259] width 437 height 44
click at [208, 234] on input "b. Their impact is assessed and, after approval, the product backlog is updated…" at bounding box center [208, 229] width 0 height 9
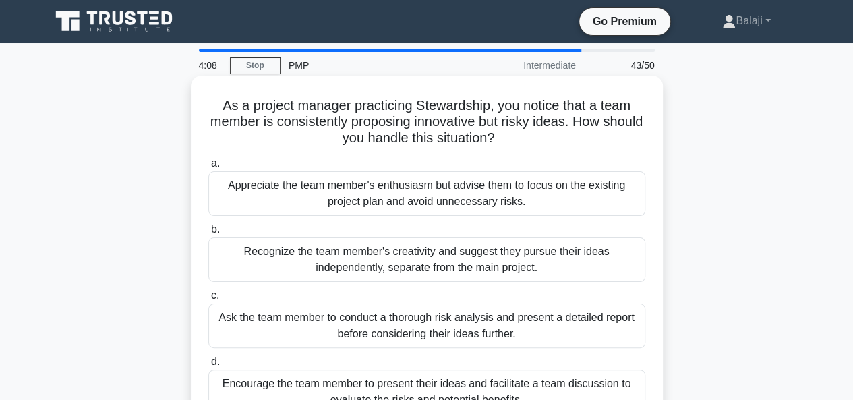
click at [404, 326] on div "Ask the team member to conduct a thorough risk analysis and present a detailed …" at bounding box center [426, 325] width 437 height 44
click at [208, 300] on input "c. Ask the team member to conduct a thorough risk analysis and present a detail…" at bounding box center [208, 295] width 0 height 9
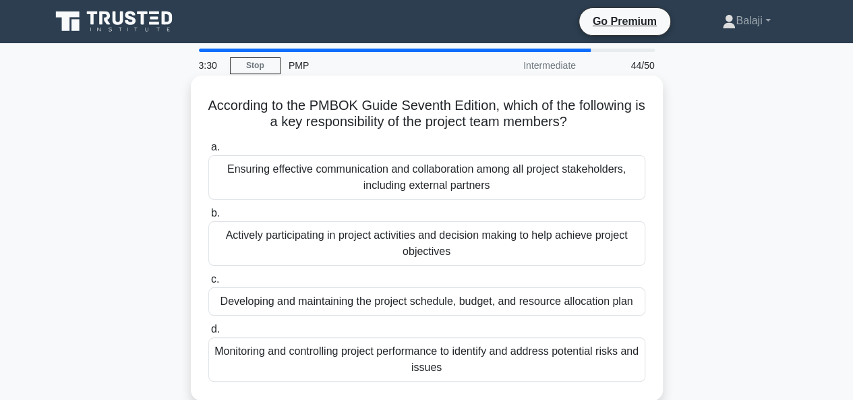
click at [424, 355] on div "Monitoring and controlling project performance to identify and address potentia…" at bounding box center [426, 359] width 437 height 44
click at [208, 334] on input "d. Monitoring and controlling project performance to identify and address poten…" at bounding box center [208, 329] width 0 height 9
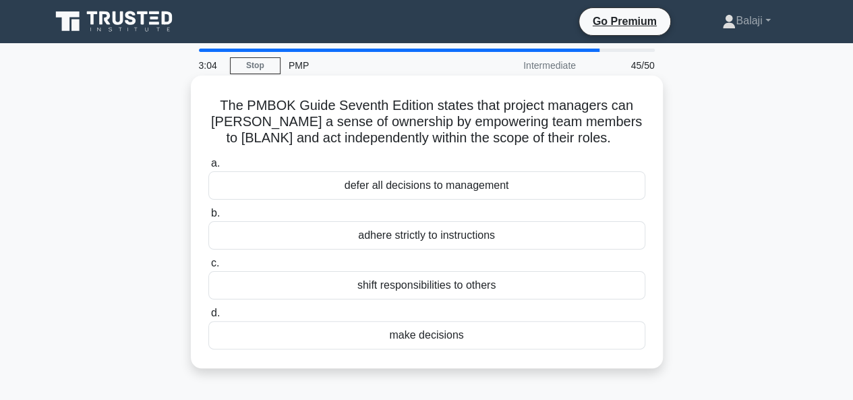
click at [417, 338] on div "make decisions" at bounding box center [426, 335] width 437 height 28
click at [208, 317] on input "d. make decisions" at bounding box center [208, 313] width 0 height 9
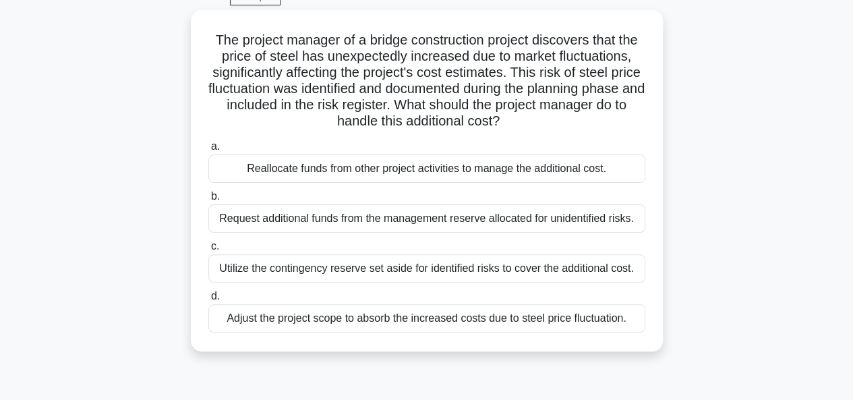
scroll to position [74, 0]
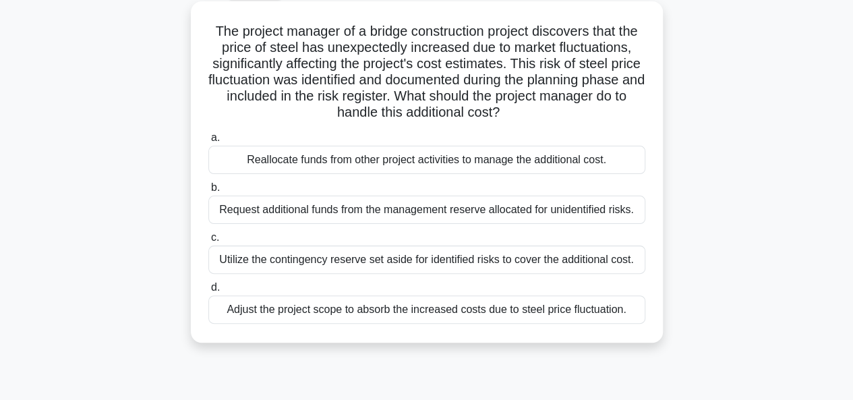
click at [470, 262] on div "Utilize the contingency reserve set aside for identified risks to cover the add…" at bounding box center [426, 259] width 437 height 28
click at [208, 242] on input "c. Utilize the contingency reserve set aside for identified risks to cover the …" at bounding box center [208, 237] width 0 height 9
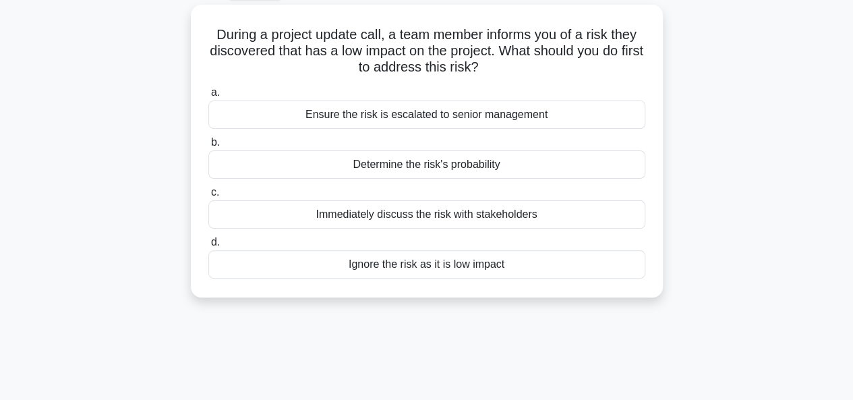
scroll to position [0, 0]
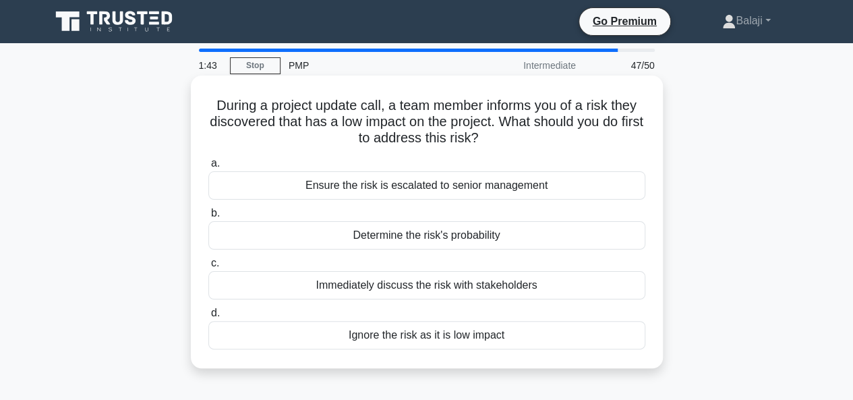
click at [452, 233] on div "Determine the risk's probability" at bounding box center [426, 235] width 437 height 28
click at [208, 218] on input "b. Determine the risk's probability" at bounding box center [208, 213] width 0 height 9
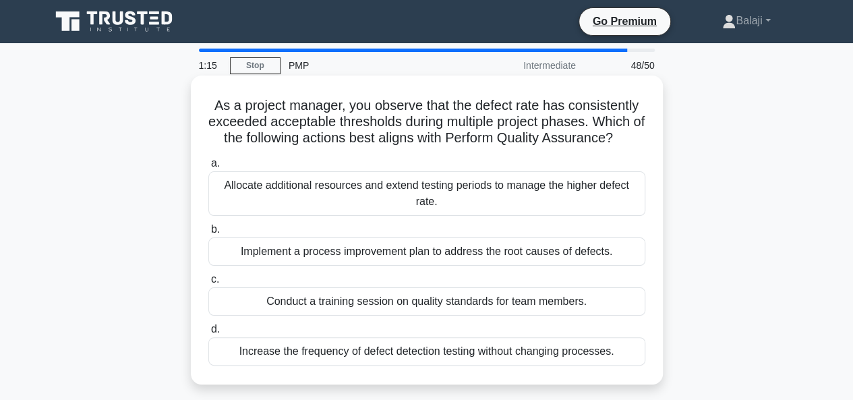
click at [436, 252] on div "Implement a process improvement plan to address the root causes of defects." at bounding box center [426, 251] width 437 height 28
click at [208, 234] on input "b. Implement a process improvement plan to address the root causes of defects." at bounding box center [208, 229] width 0 height 9
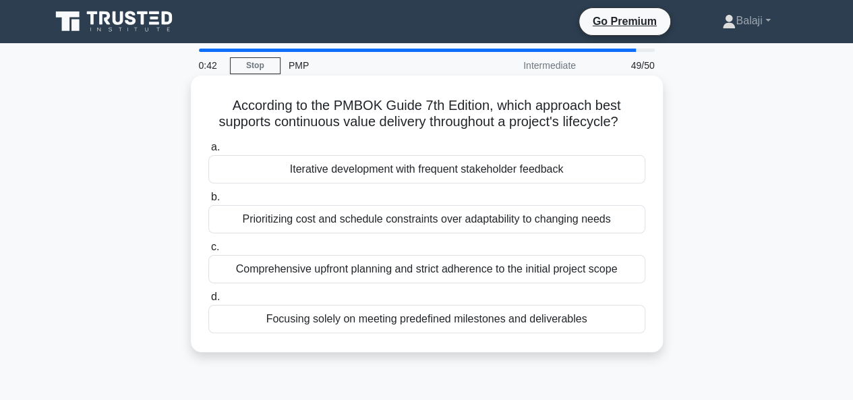
click at [426, 272] on div "Comprehensive upfront planning and strict adherence to the initial project scope" at bounding box center [426, 269] width 437 height 28
click at [208, 251] on input "c. Comprehensive upfront planning and strict adherence to the initial project s…" at bounding box center [208, 247] width 0 height 9
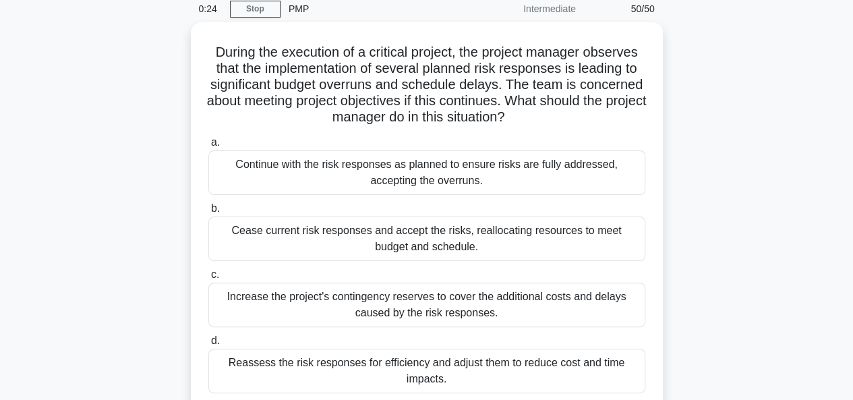
scroll to position [61, 0]
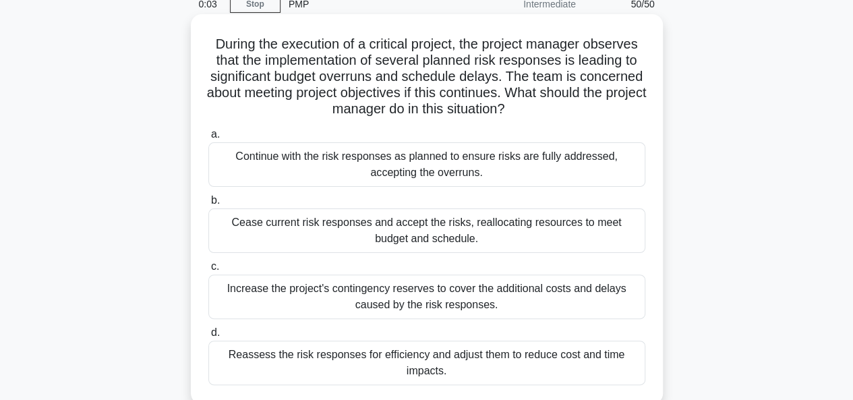
click at [395, 169] on div "Continue with the risk responses as planned to ensure risks are fully addressed…" at bounding box center [426, 164] width 437 height 44
click at [208, 139] on input "a. Continue with the risk responses as planned to ensure risks are fully addres…" at bounding box center [208, 134] width 0 height 9
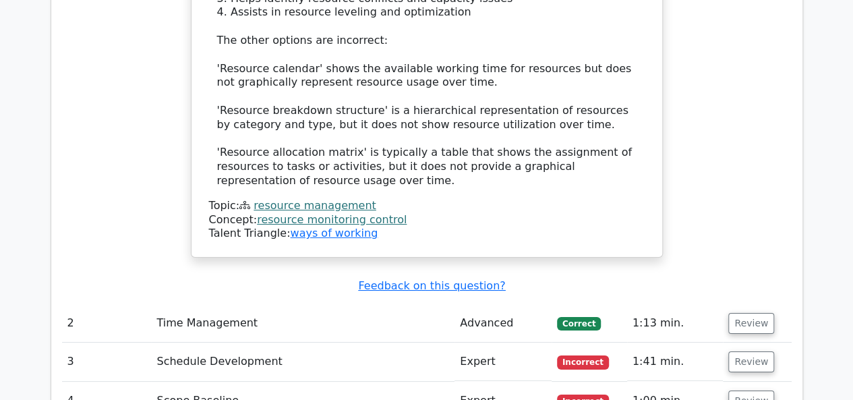
scroll to position [2477, 0]
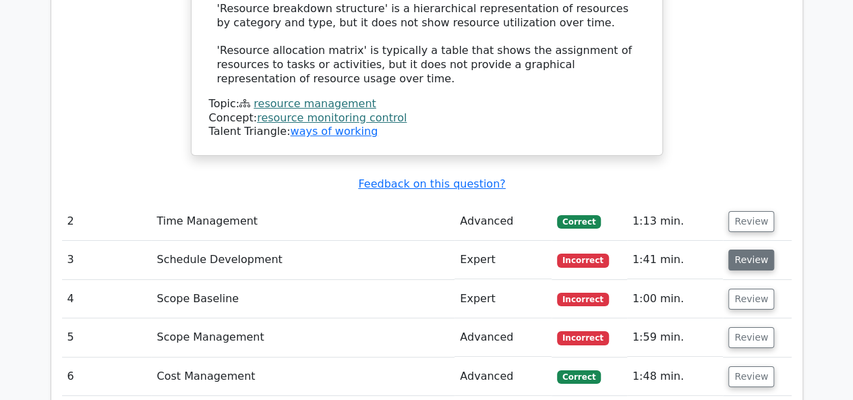
click at [755, 249] on button "Review" at bounding box center [751, 259] width 46 height 21
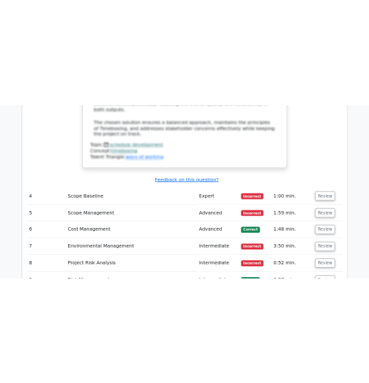
scroll to position [3615, 0]
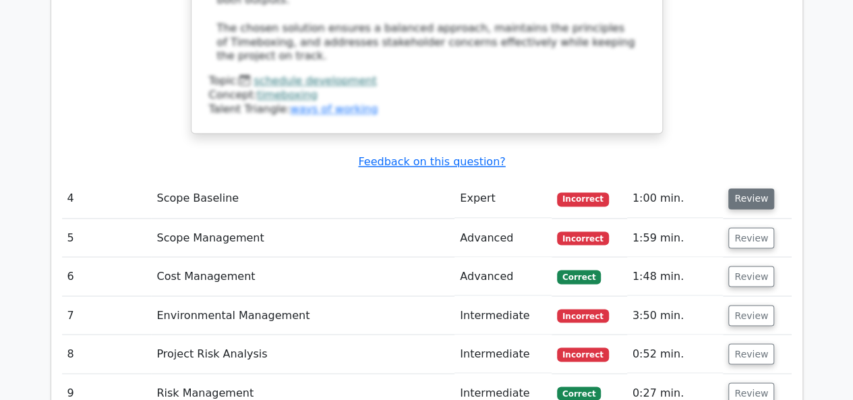
click at [743, 188] on button "Review" at bounding box center [751, 198] width 46 height 21
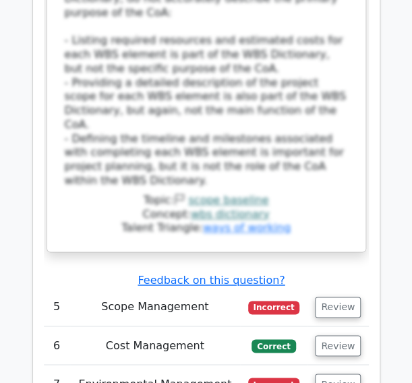
scroll to position [5226, 0]
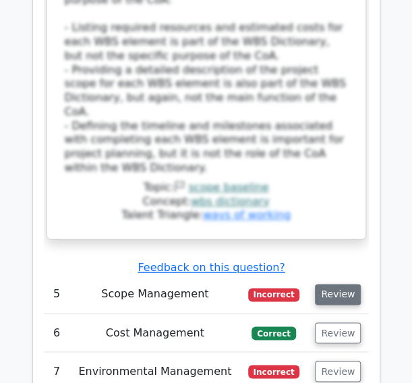
click at [335, 284] on button "Review" at bounding box center [338, 294] width 46 height 21
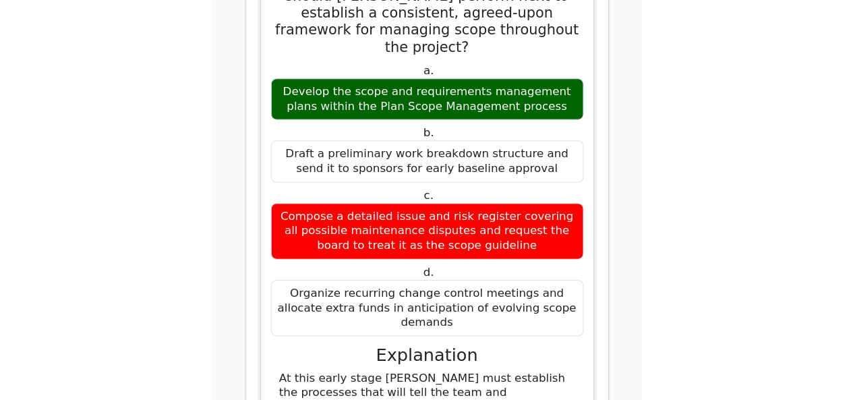
scroll to position [5800, 0]
